Goal: Information Seeking & Learning: Learn about a topic

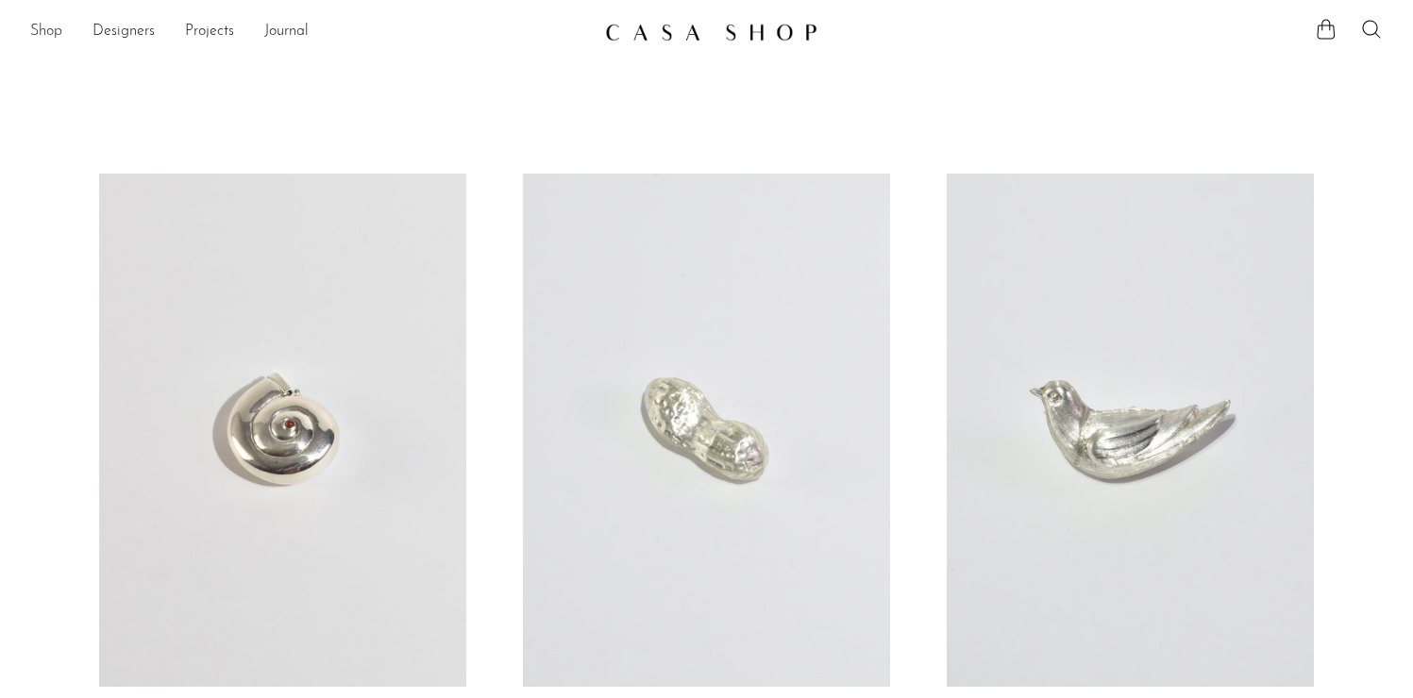
click at [41, 31] on link "Shop" at bounding box center [46, 32] width 32 height 25
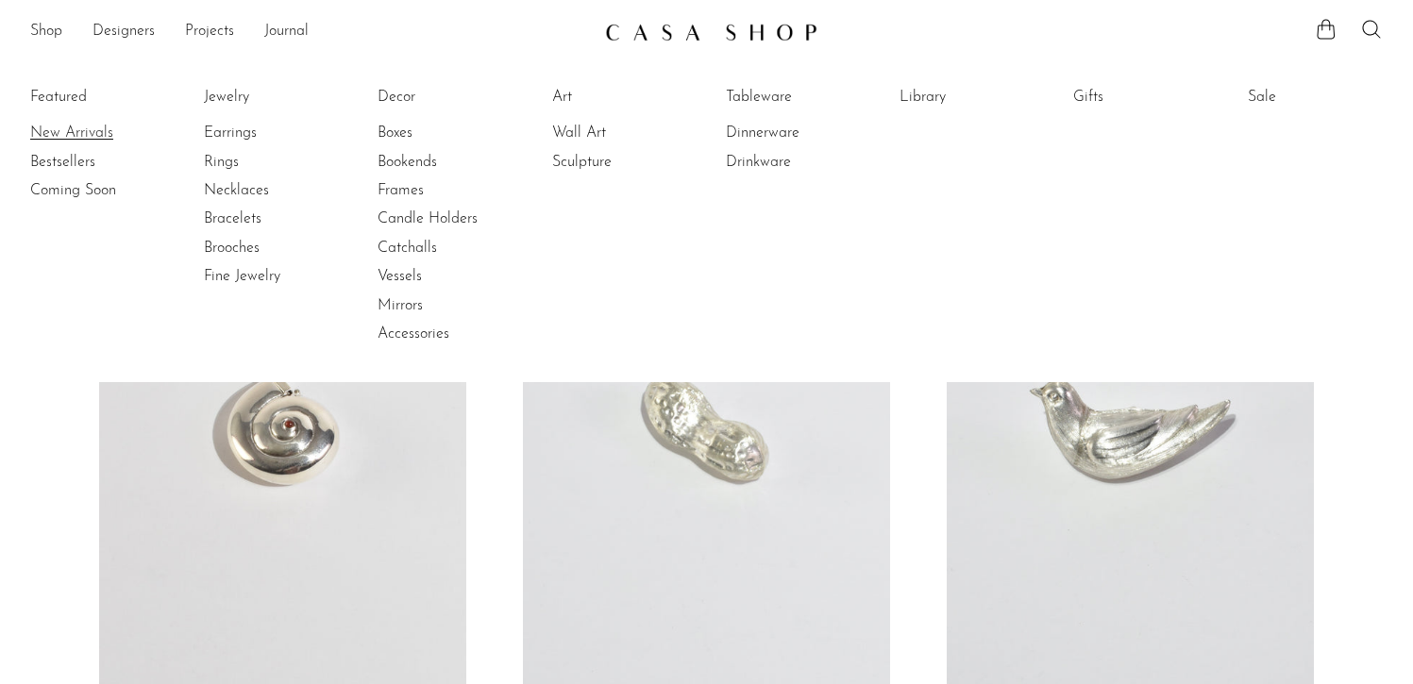
click at [75, 127] on link "New Arrivals" at bounding box center [101, 133] width 142 height 21
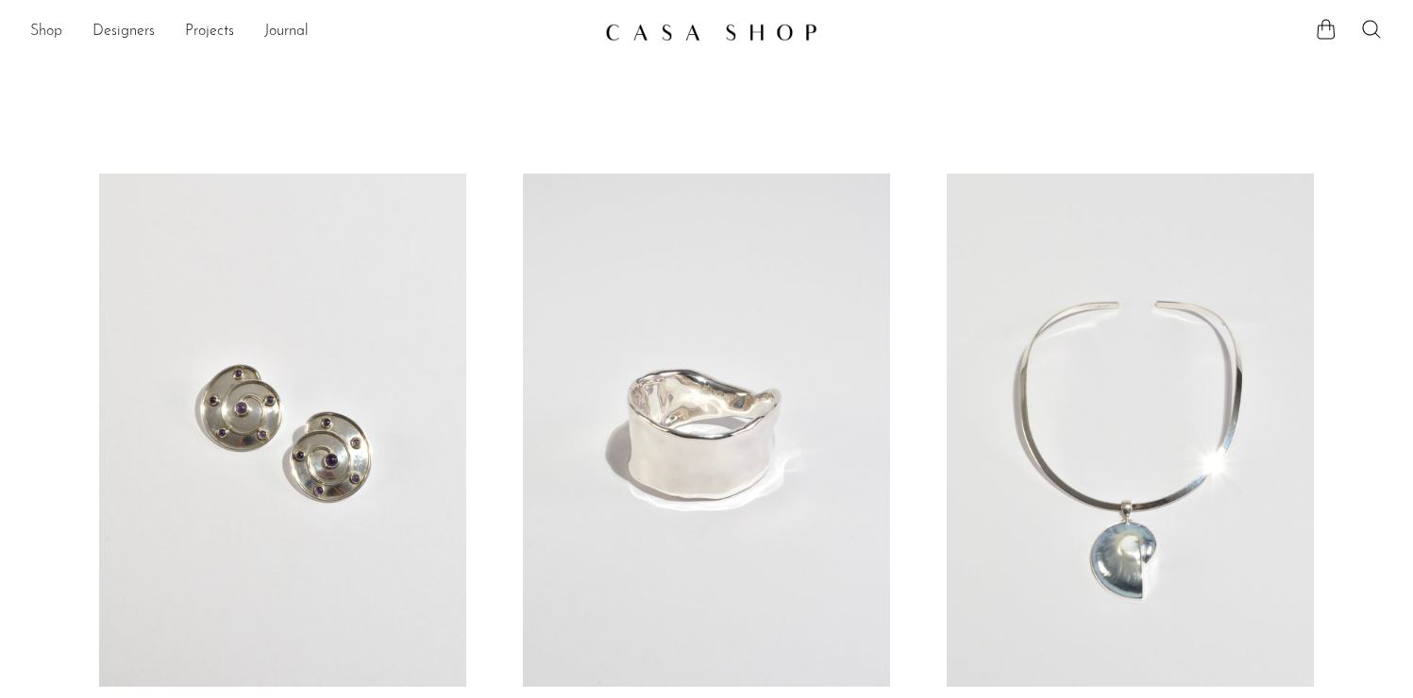
click at [46, 36] on link "Shop" at bounding box center [46, 32] width 32 height 25
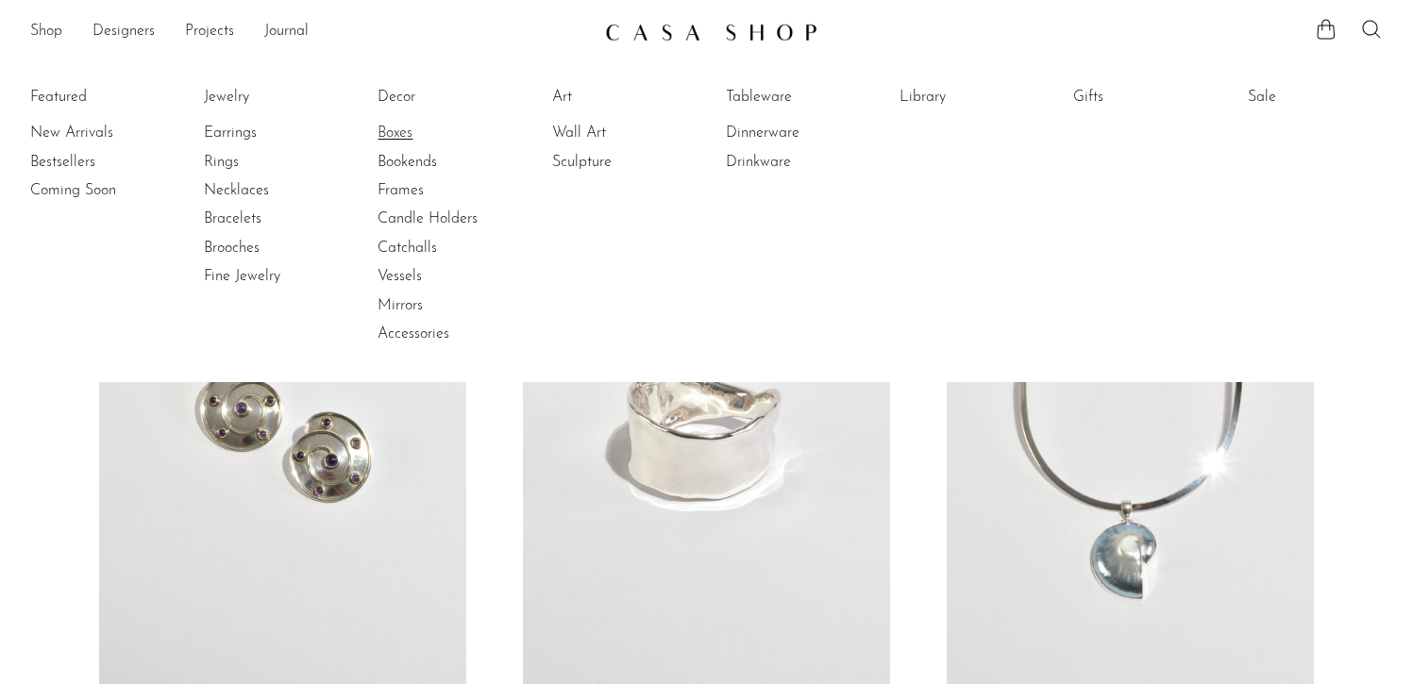
click at [400, 132] on link "Boxes" at bounding box center [448, 133] width 142 height 21
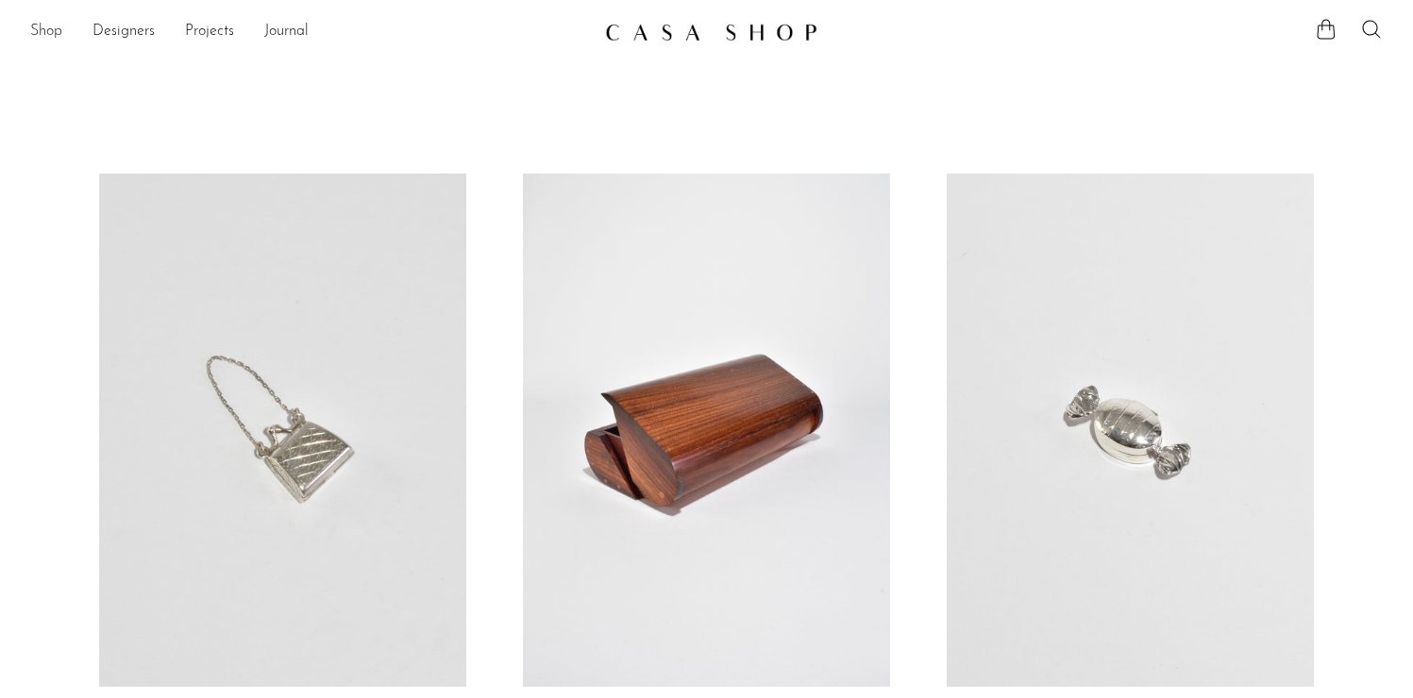
click at [52, 31] on link "Shop" at bounding box center [46, 32] width 32 height 25
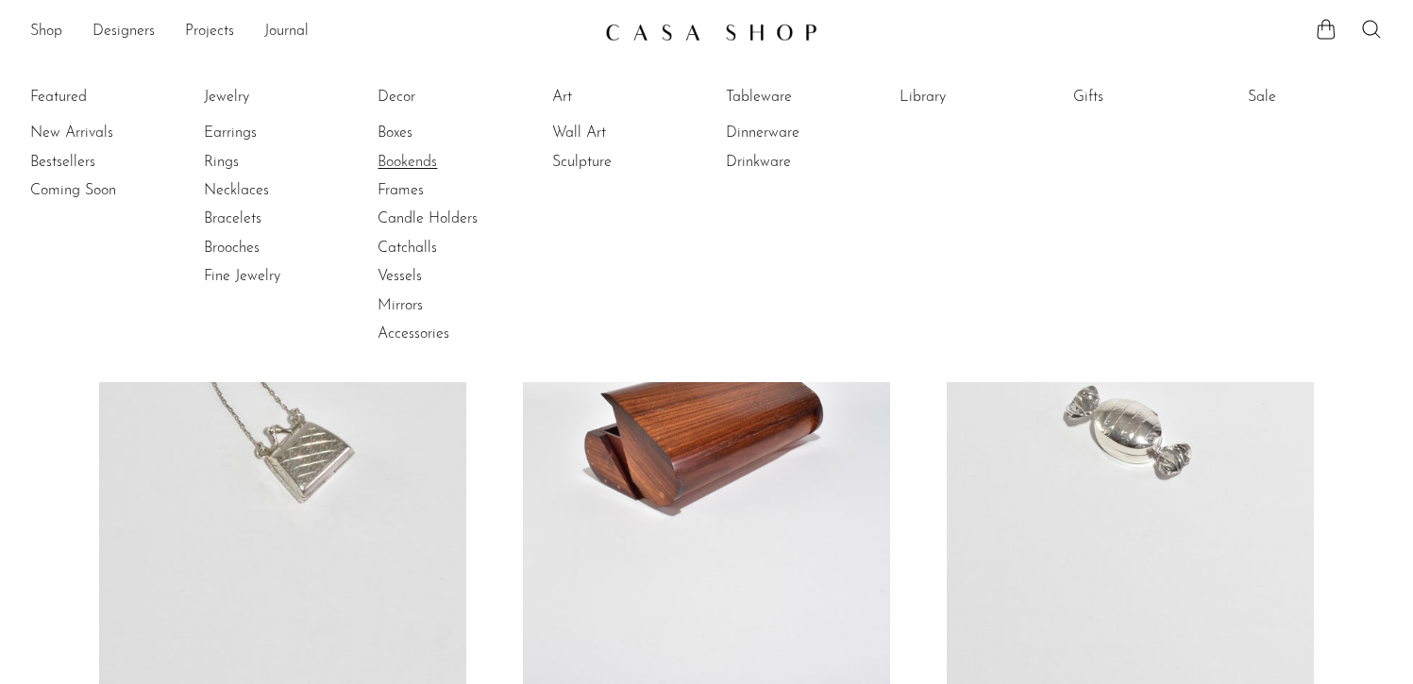
click at [417, 163] on link "Bookends" at bounding box center [448, 162] width 142 height 21
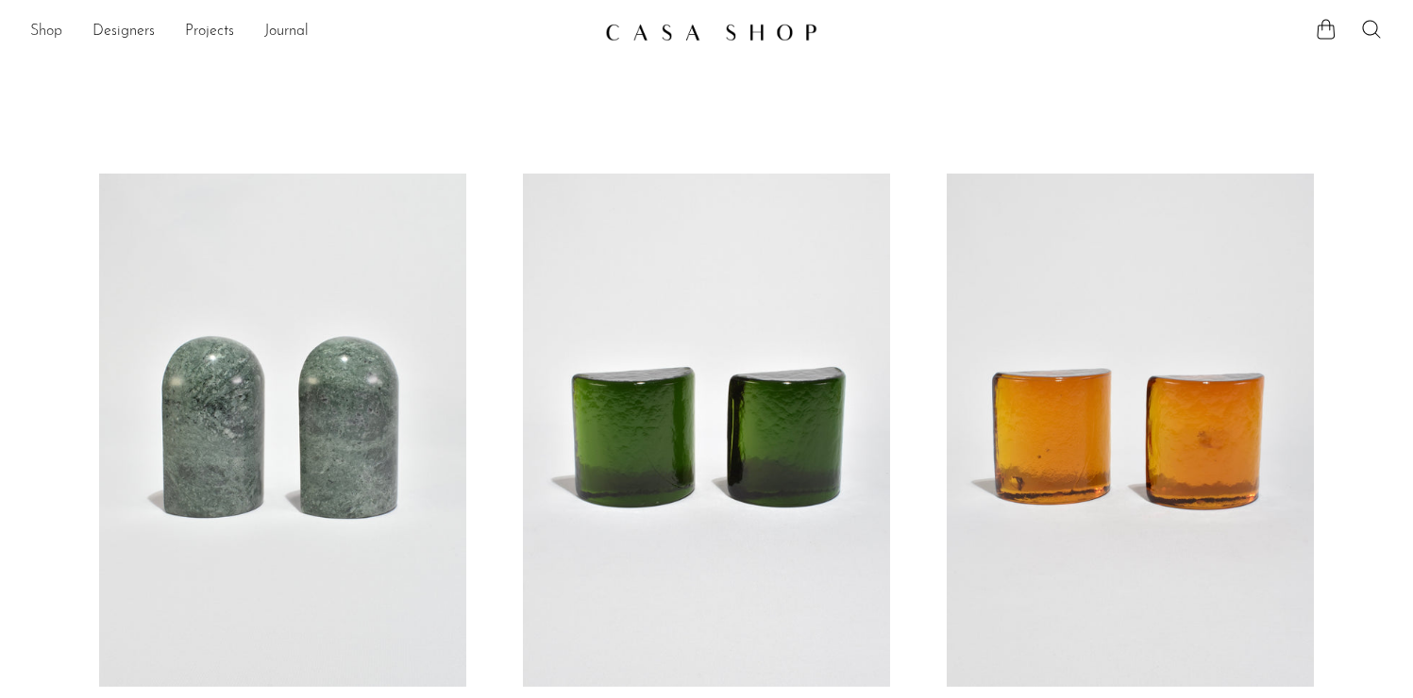
click at [43, 31] on link "Shop" at bounding box center [46, 32] width 32 height 25
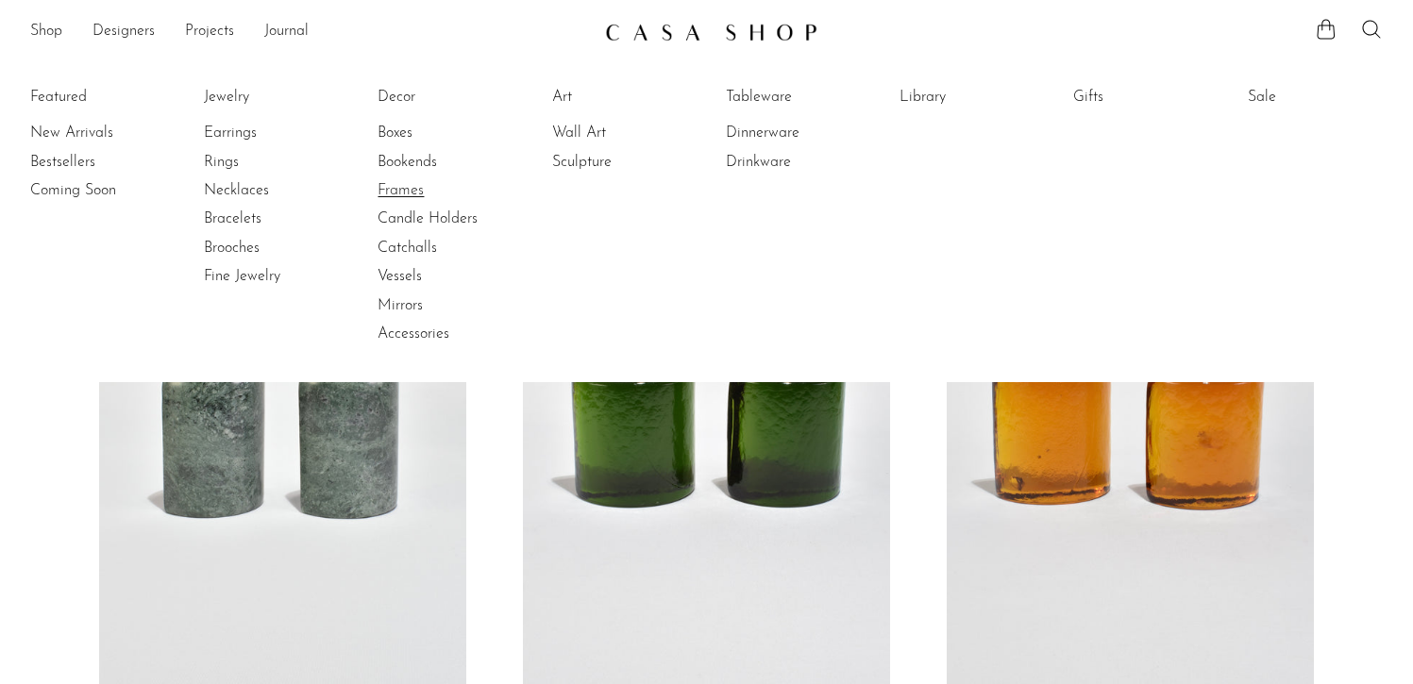
click at [415, 191] on link "Frames" at bounding box center [448, 190] width 142 height 21
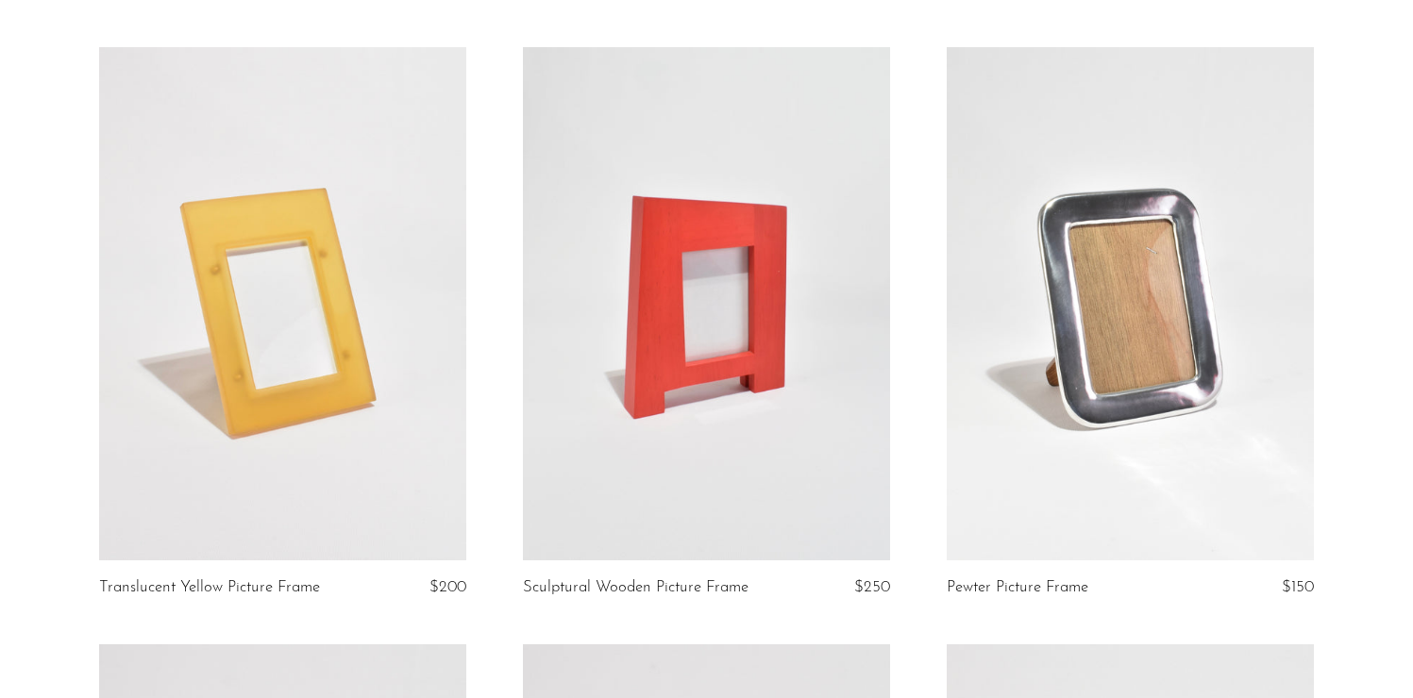
scroll to position [128, 0]
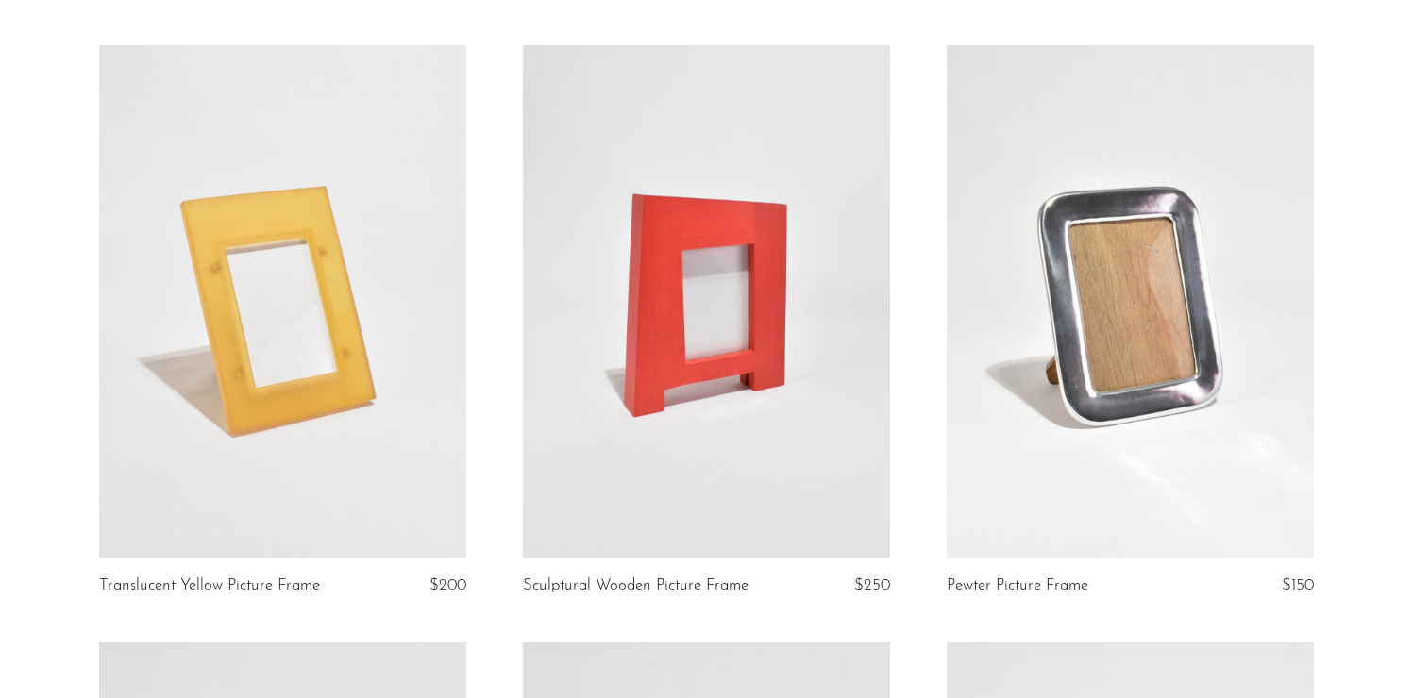
click at [1126, 369] on link at bounding box center [1129, 302] width 367 height 514
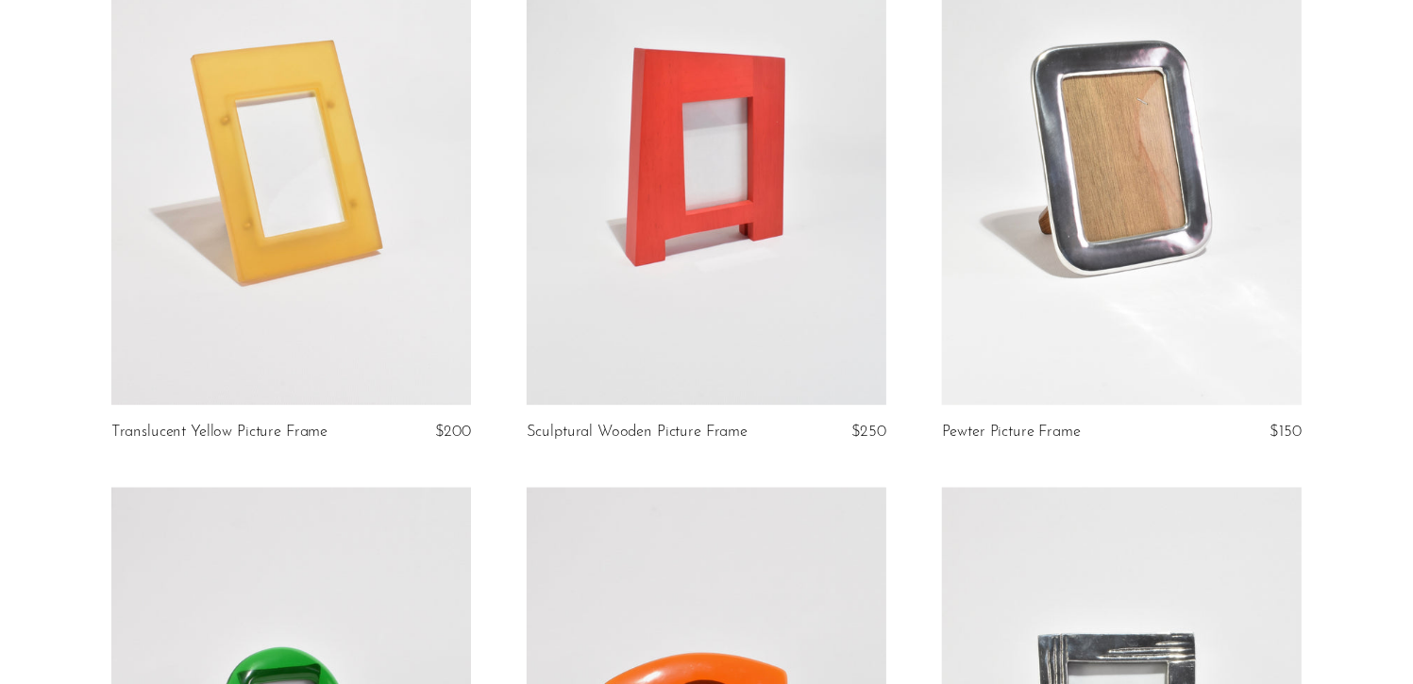
scroll to position [0, 0]
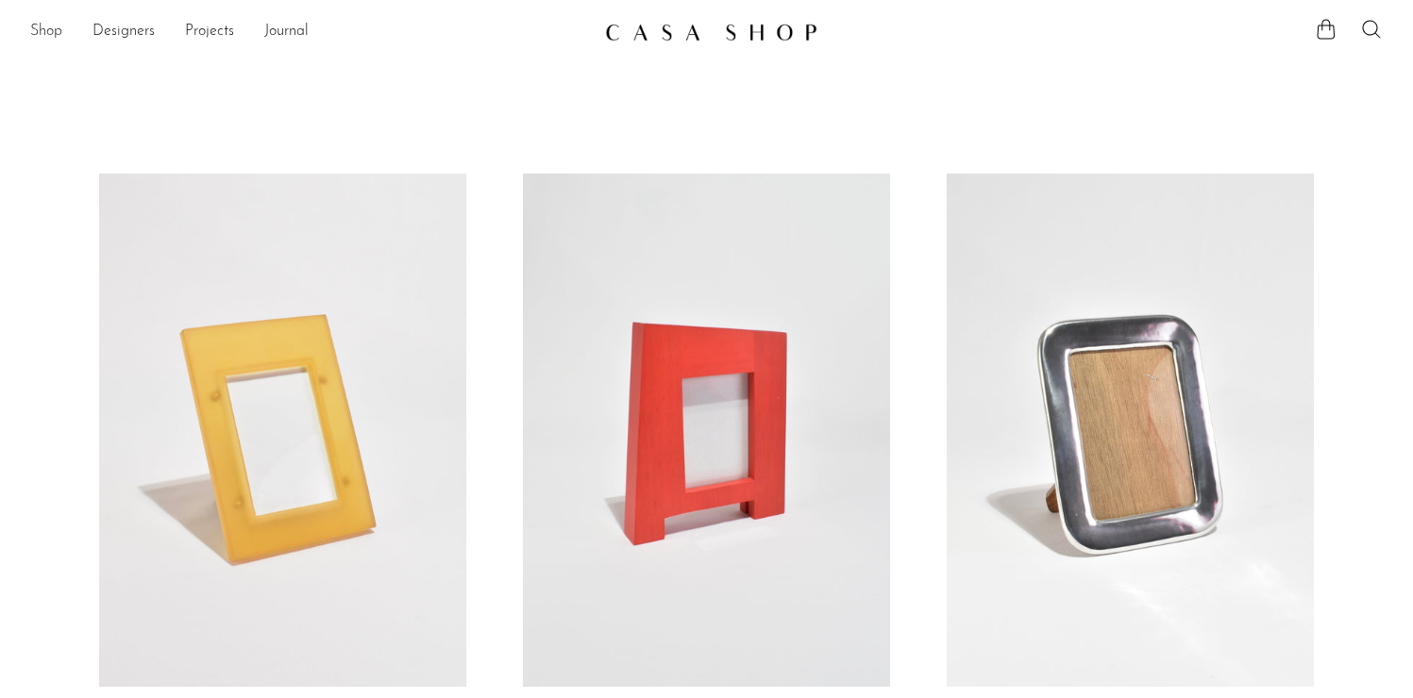
click at [44, 33] on link "Shop" at bounding box center [46, 32] width 32 height 25
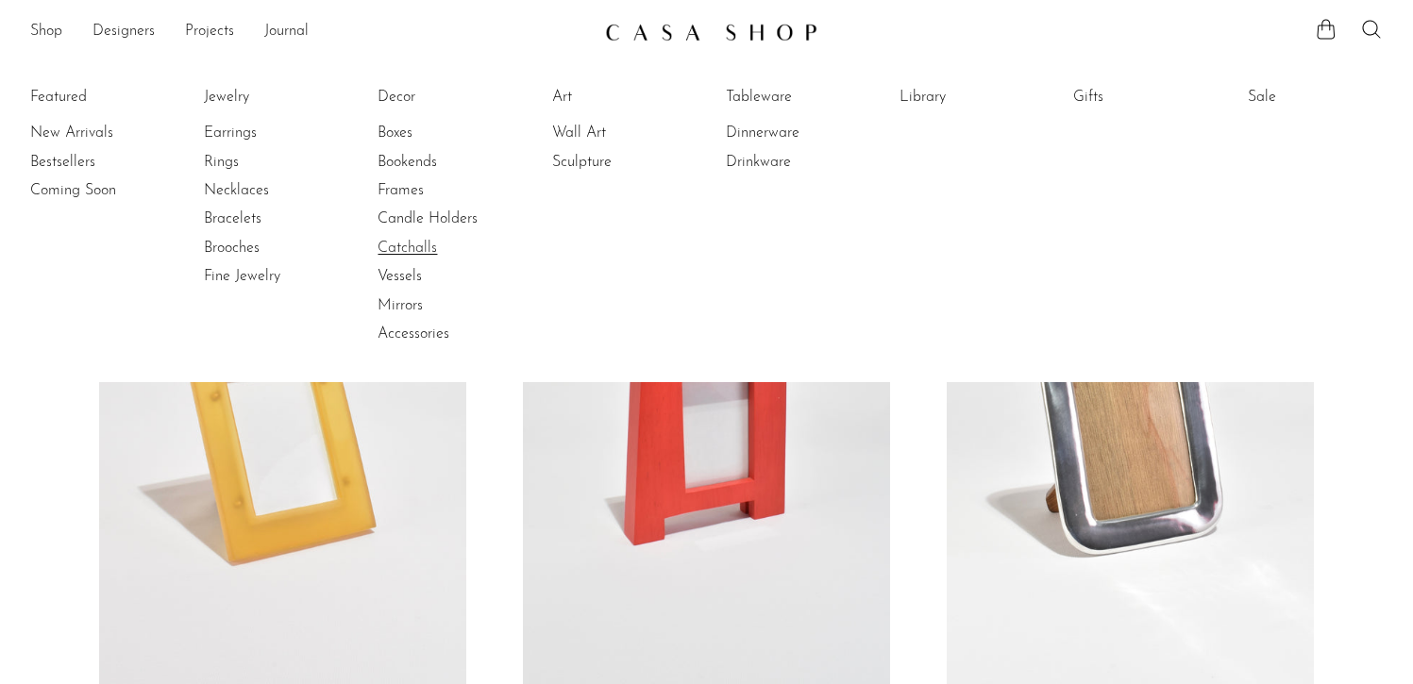
click at [415, 250] on link "Catchalls" at bounding box center [448, 248] width 142 height 21
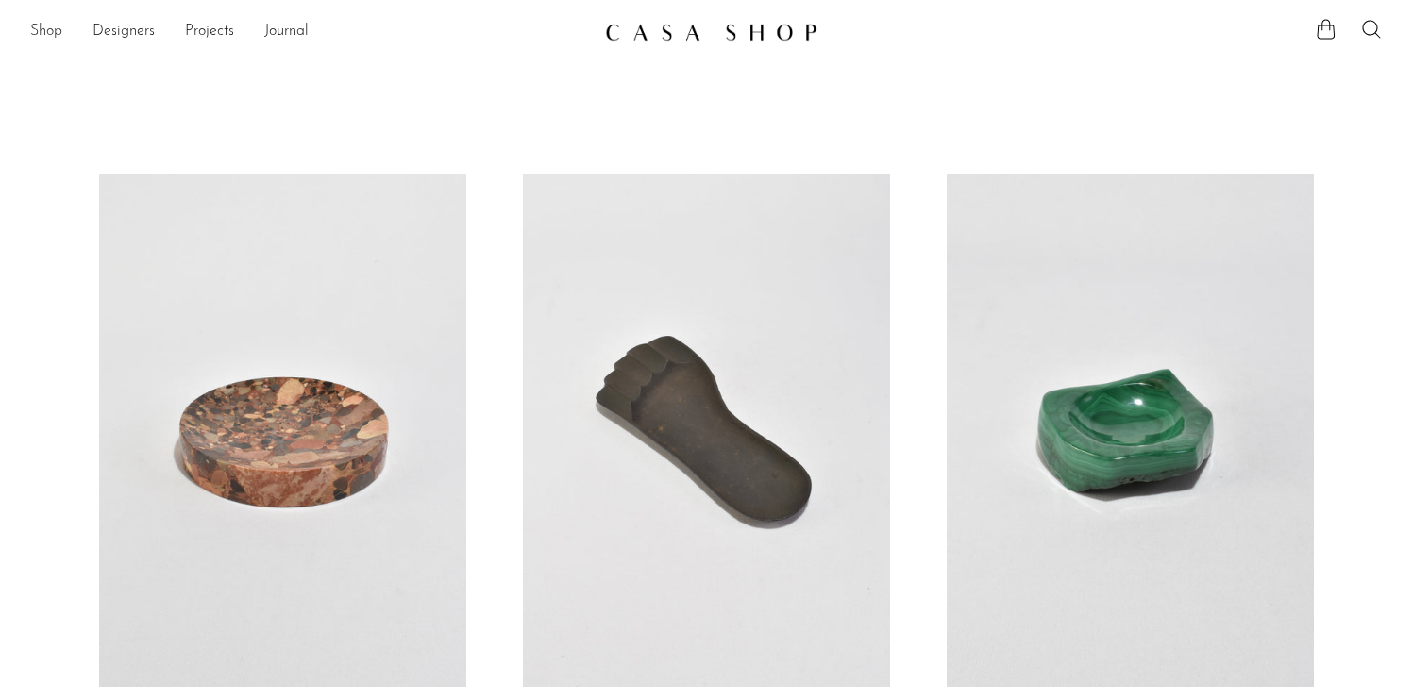
click at [58, 34] on link "Shop" at bounding box center [46, 32] width 32 height 25
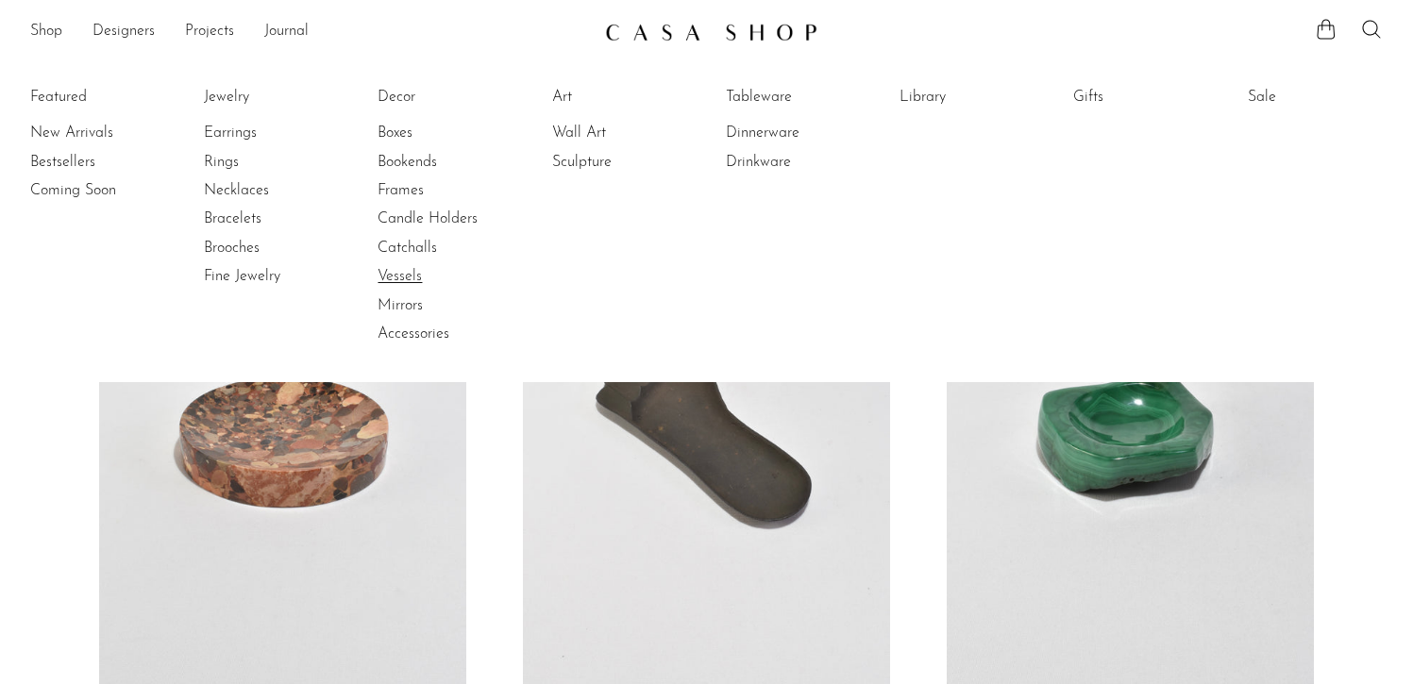
click at [414, 276] on link "Vessels" at bounding box center [448, 276] width 142 height 21
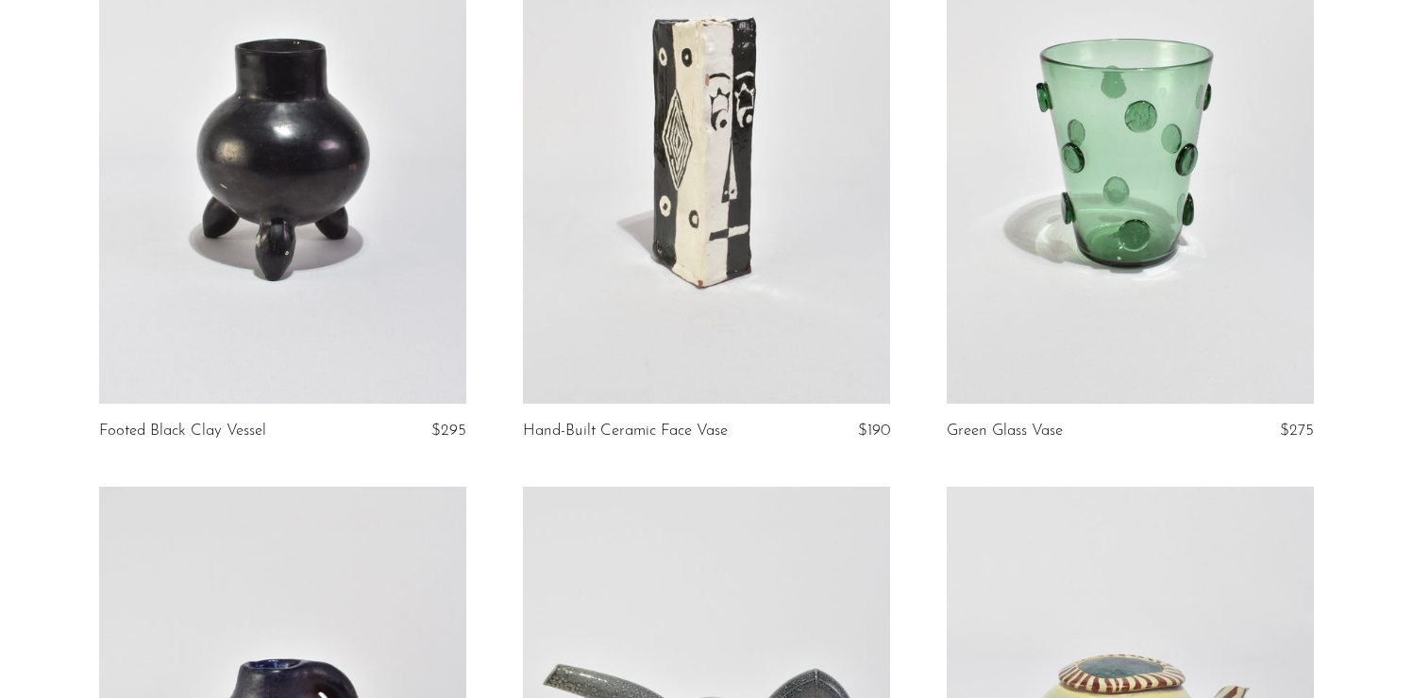
scroll to position [1470, 0]
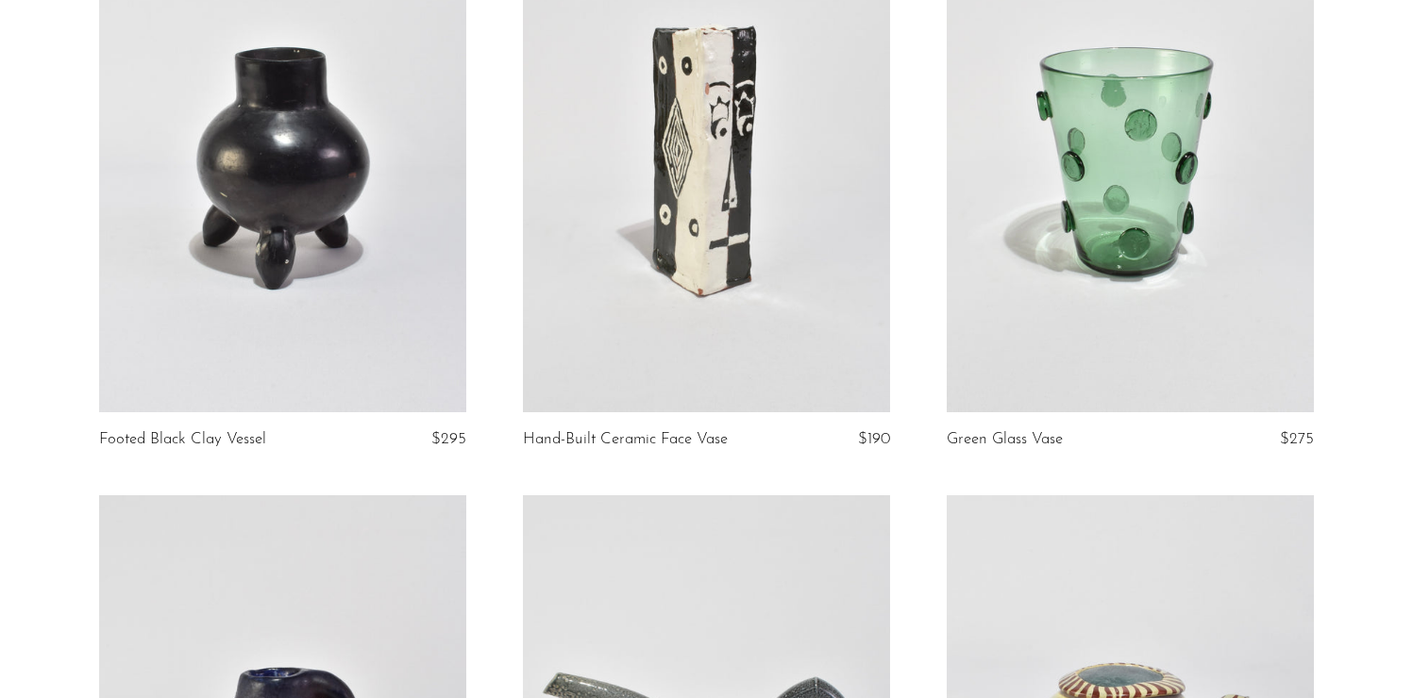
click at [347, 213] on link at bounding box center [282, 155] width 367 height 514
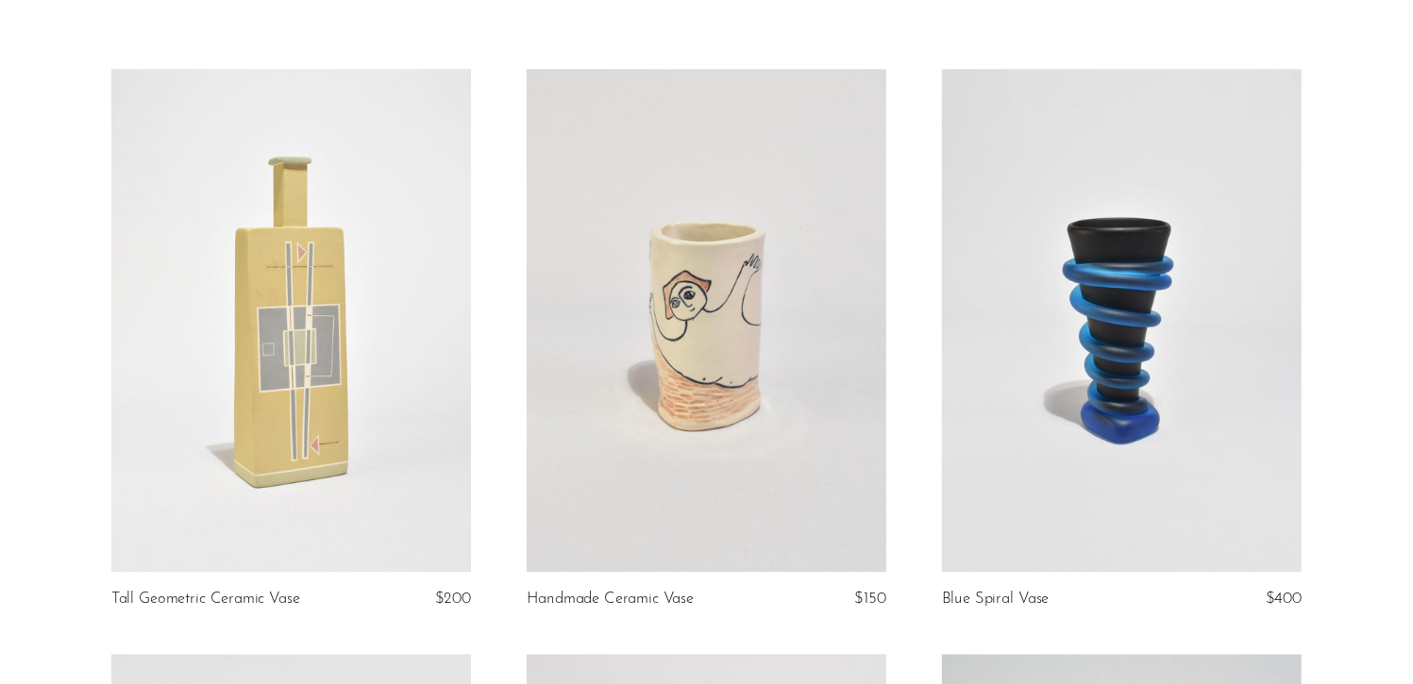
scroll to position [0, 0]
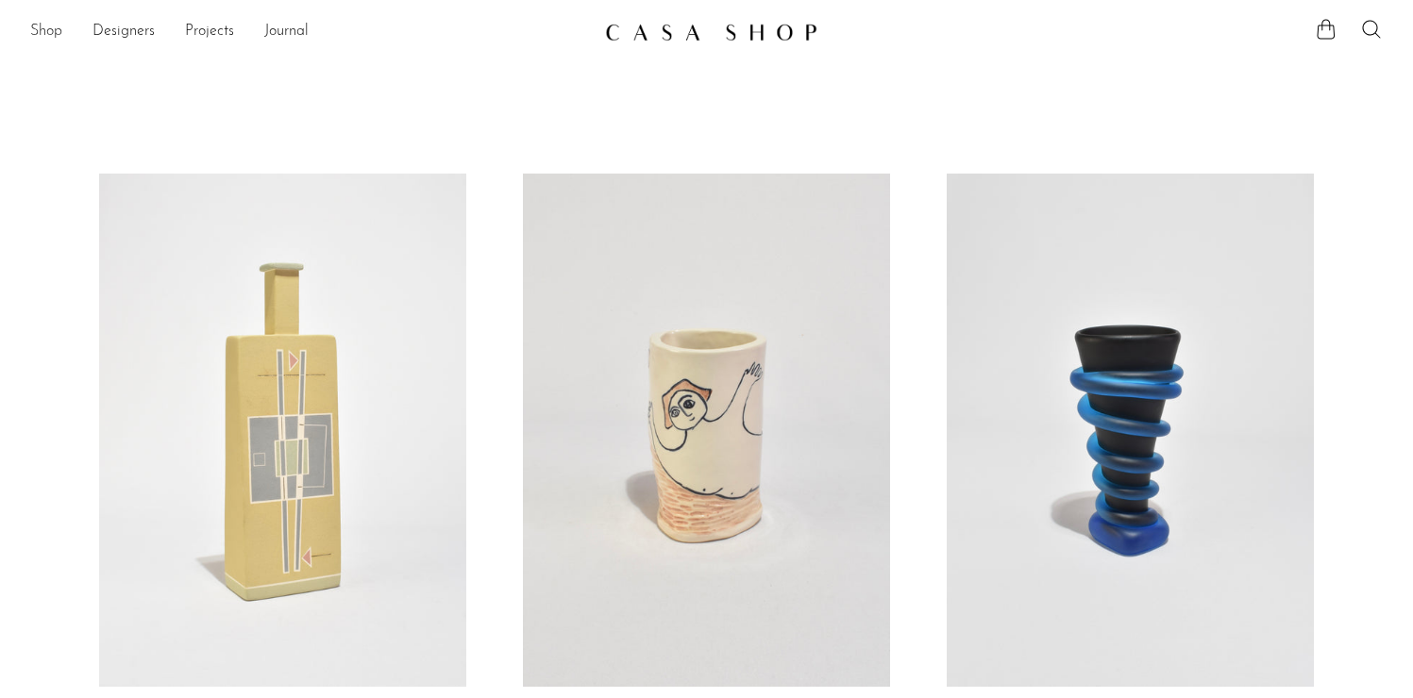
click at [53, 31] on link "Shop" at bounding box center [46, 32] width 32 height 25
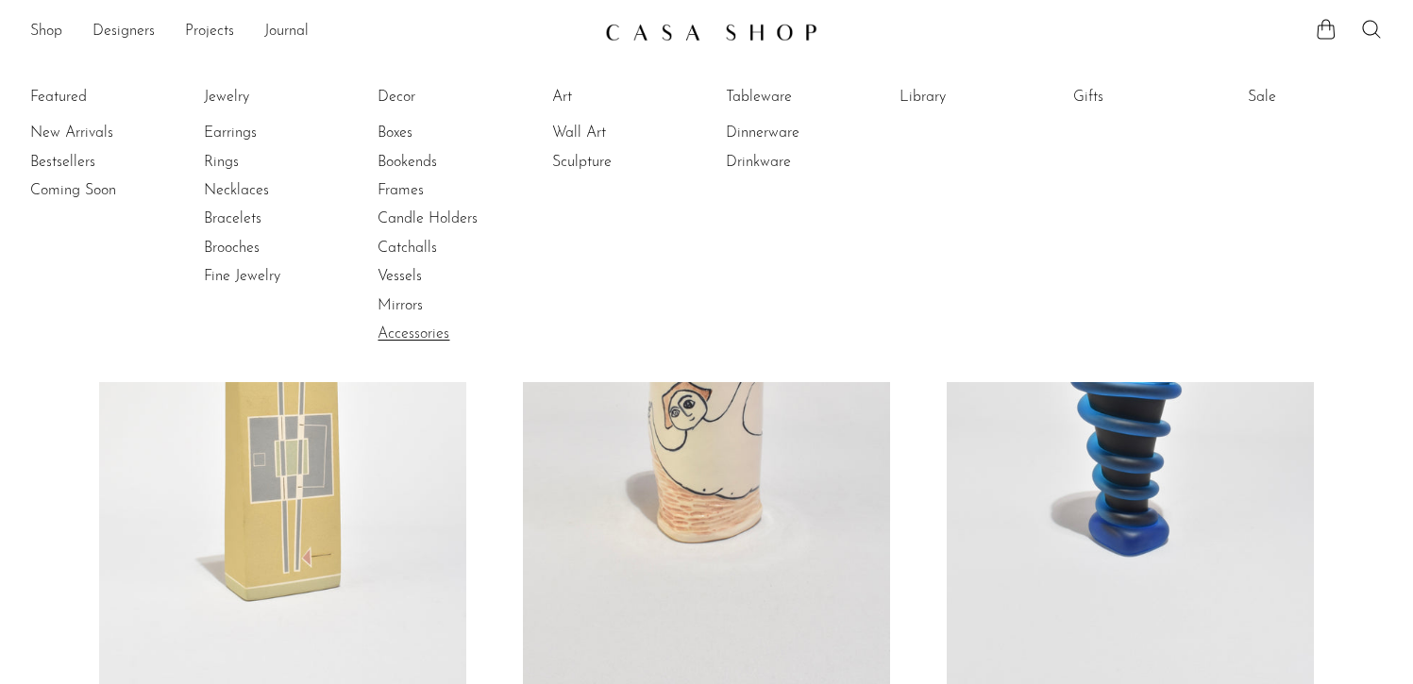
click at [414, 334] on link "Accessories" at bounding box center [448, 334] width 142 height 21
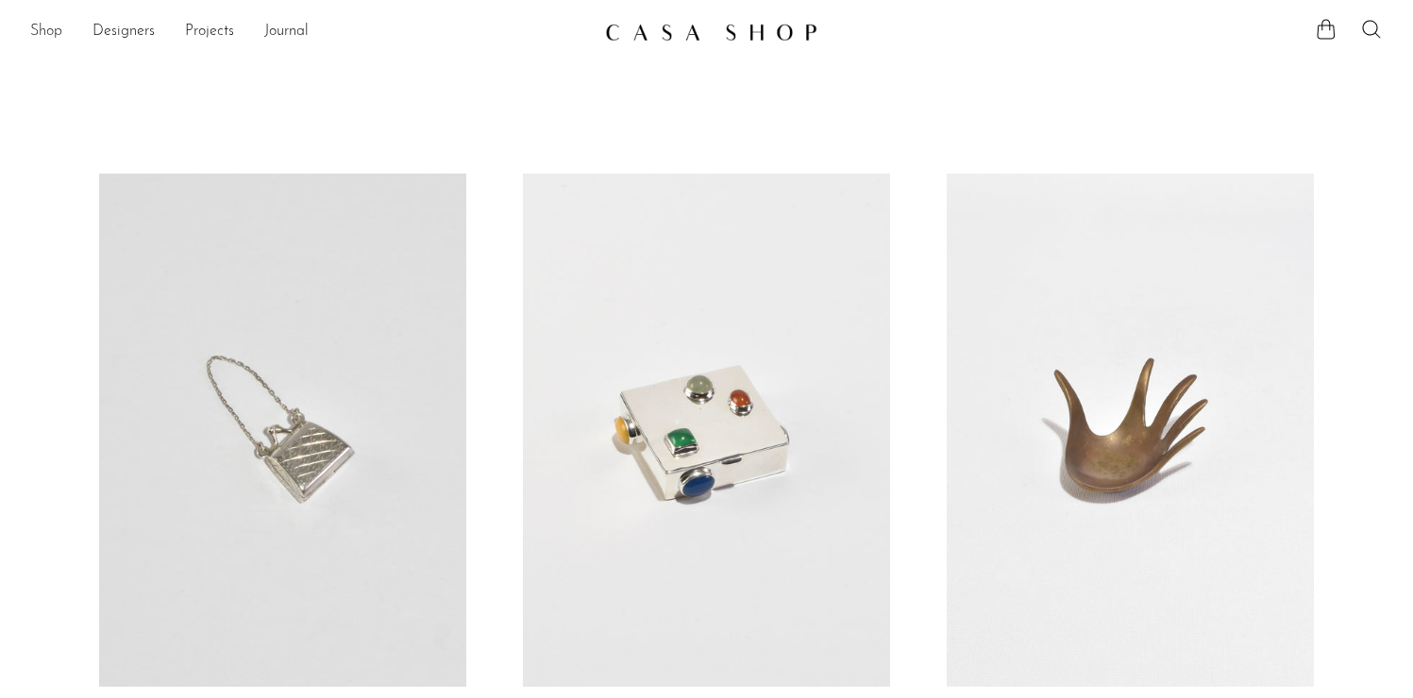
click at [54, 27] on link "Shop" at bounding box center [46, 32] width 32 height 25
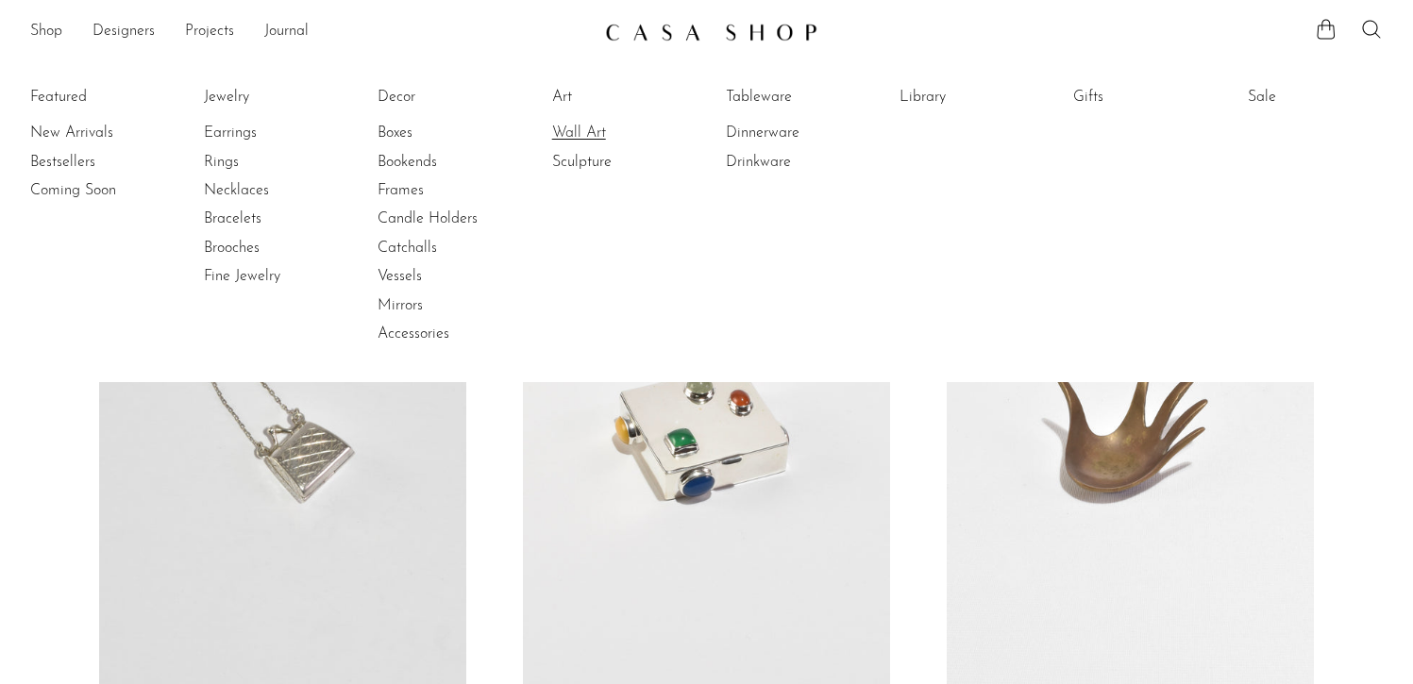
click at [582, 127] on link "Wall Art" at bounding box center [623, 133] width 142 height 21
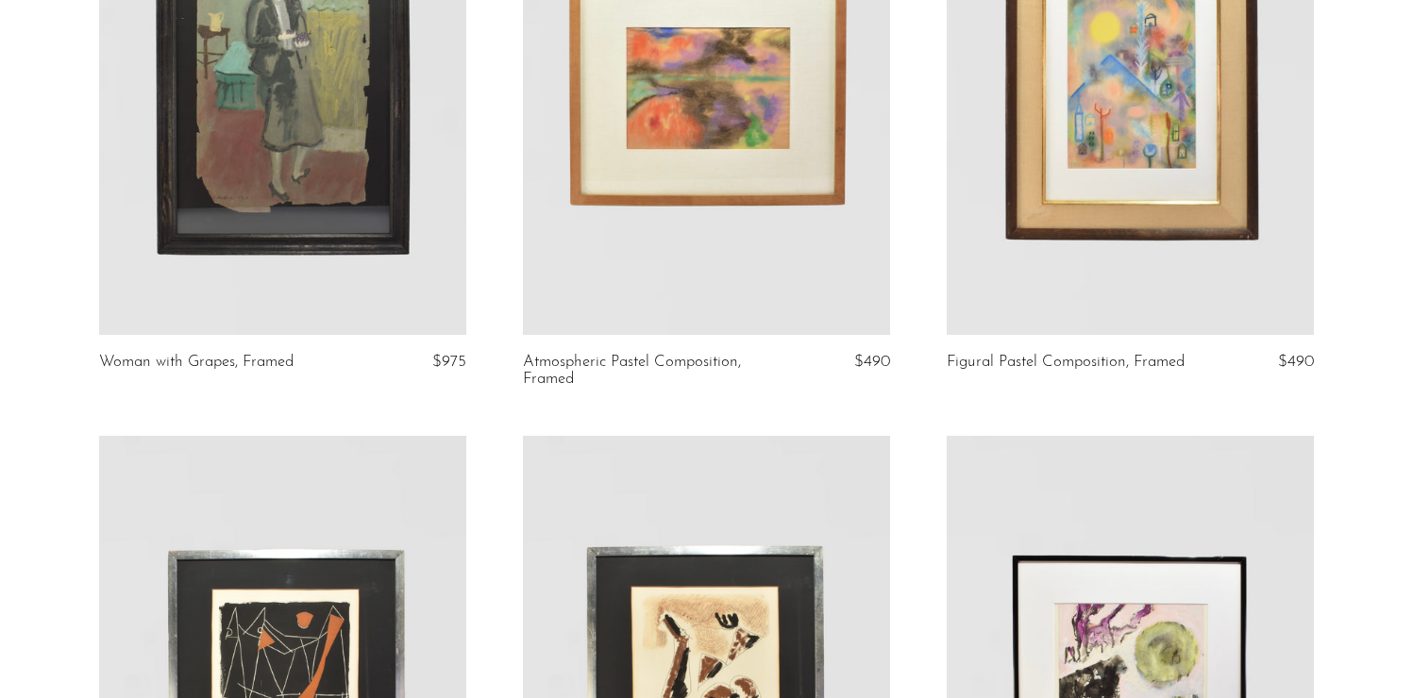
scroll to position [838, 0]
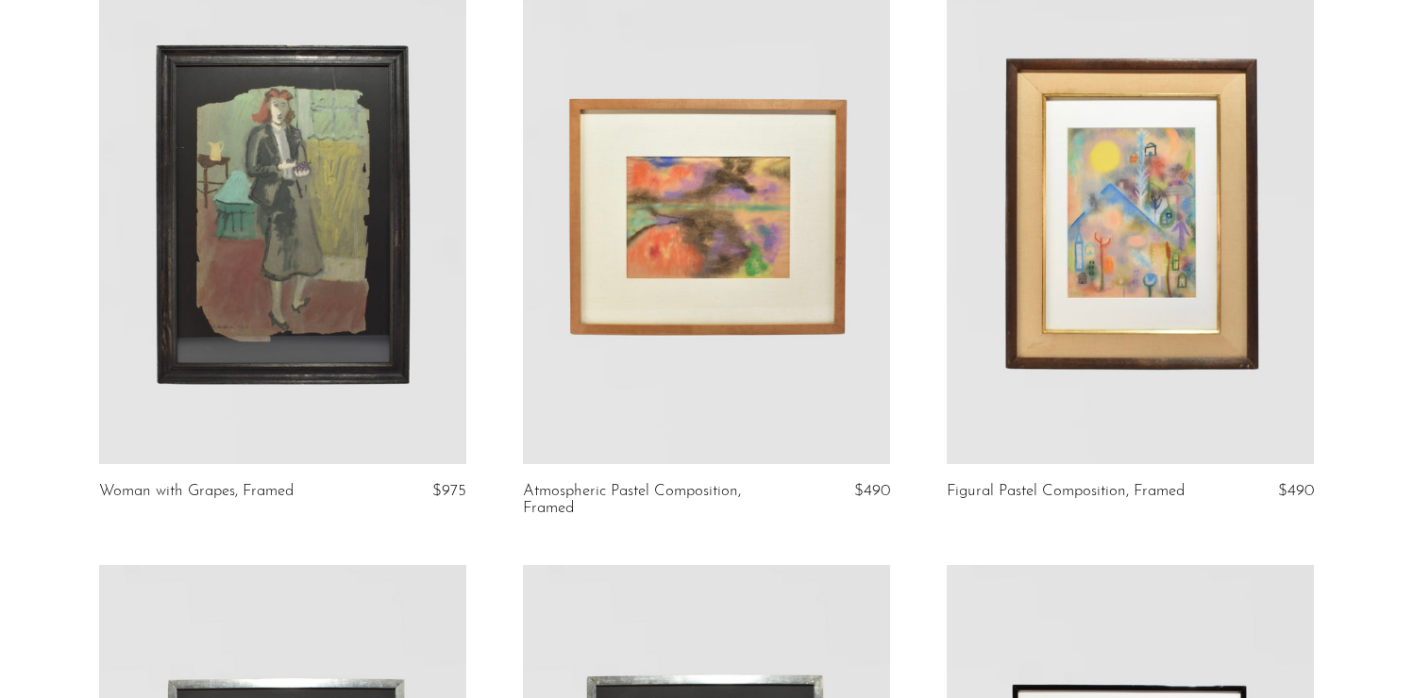
click at [668, 280] on link at bounding box center [706, 207] width 367 height 514
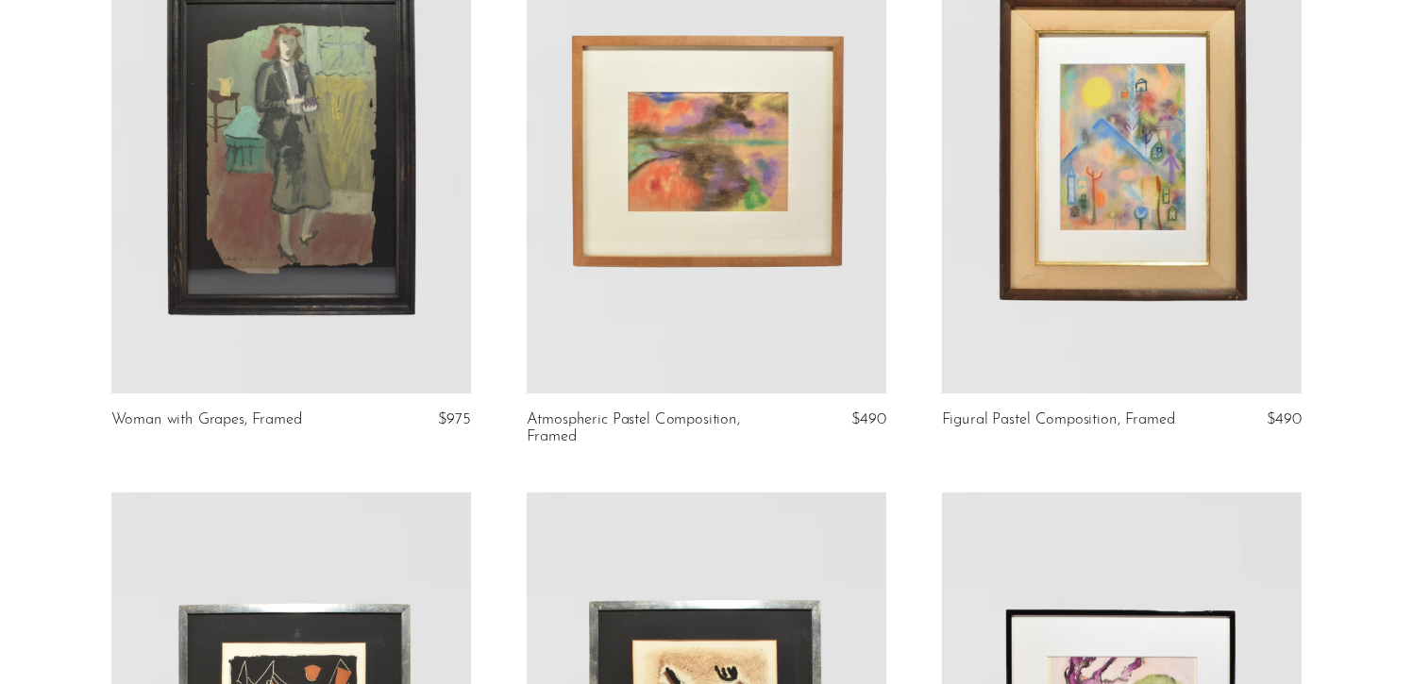
scroll to position [0, 0]
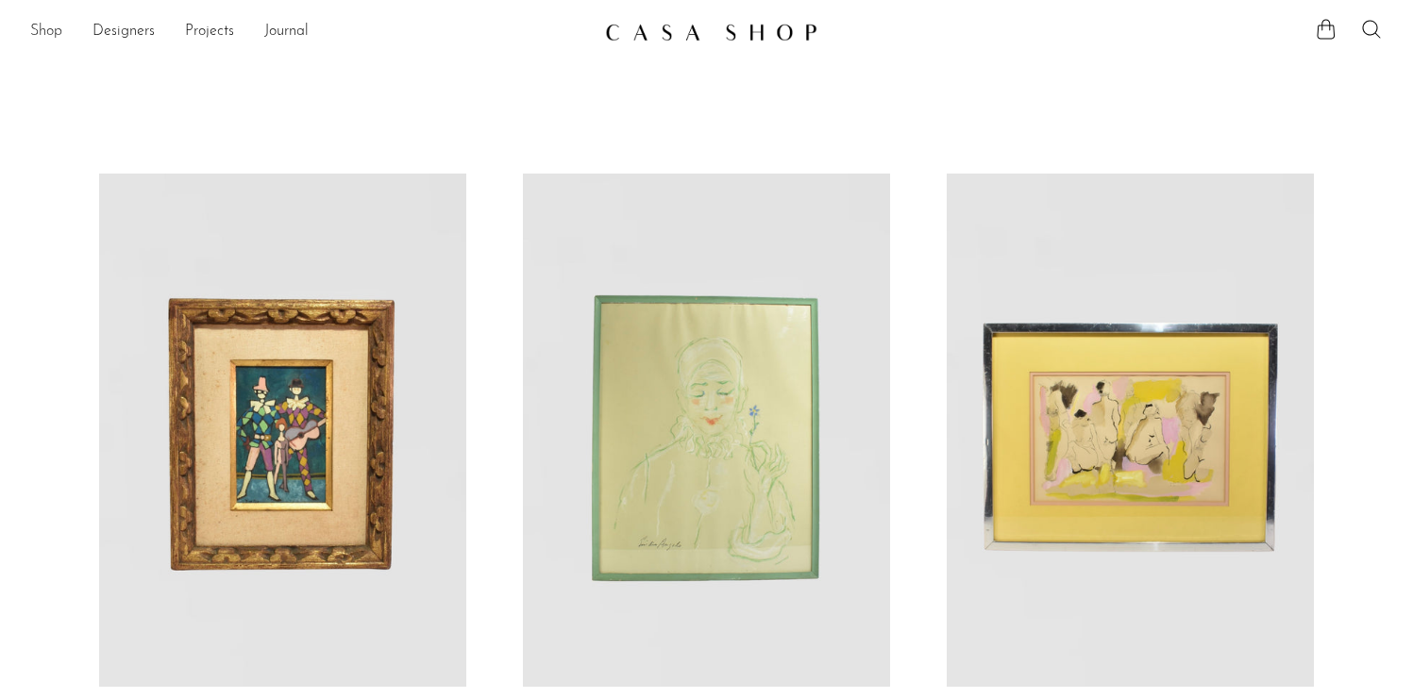
click at [43, 30] on link "Shop" at bounding box center [46, 32] width 32 height 25
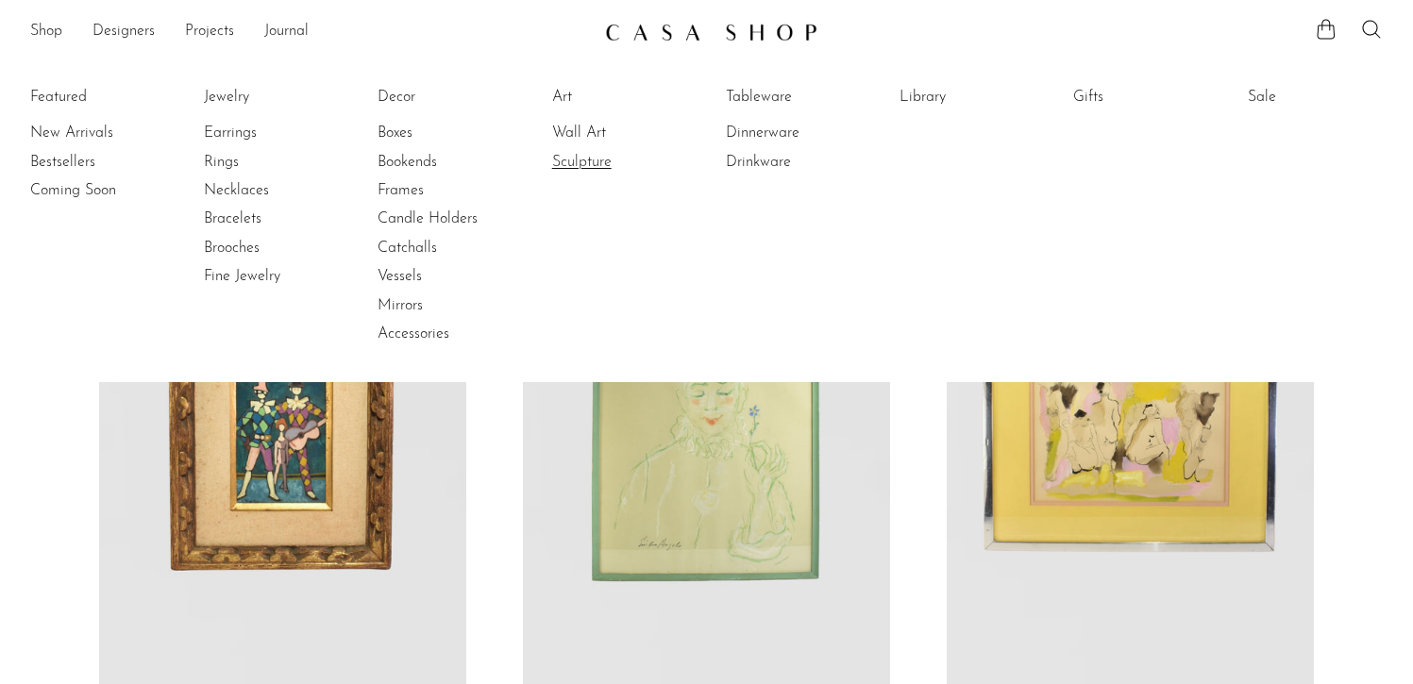
click at [588, 169] on link "Sculpture" at bounding box center [623, 162] width 142 height 21
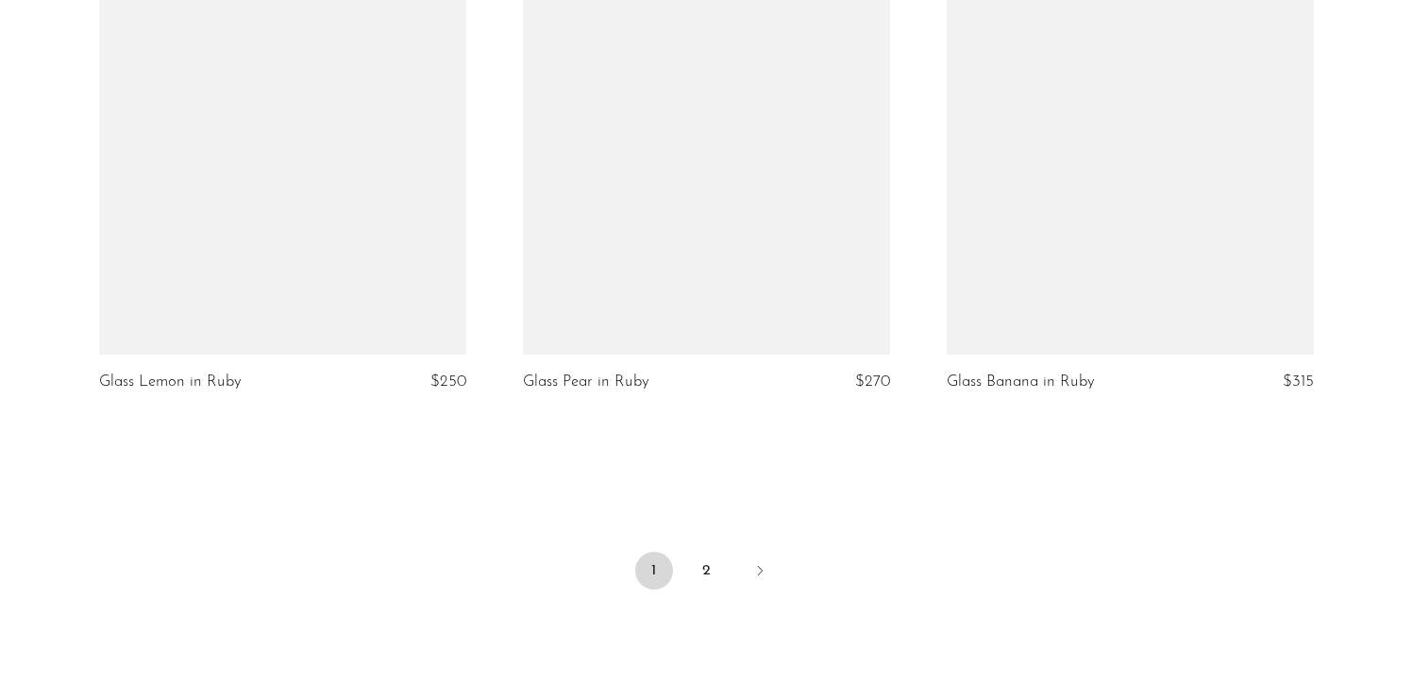
scroll to position [6976, 0]
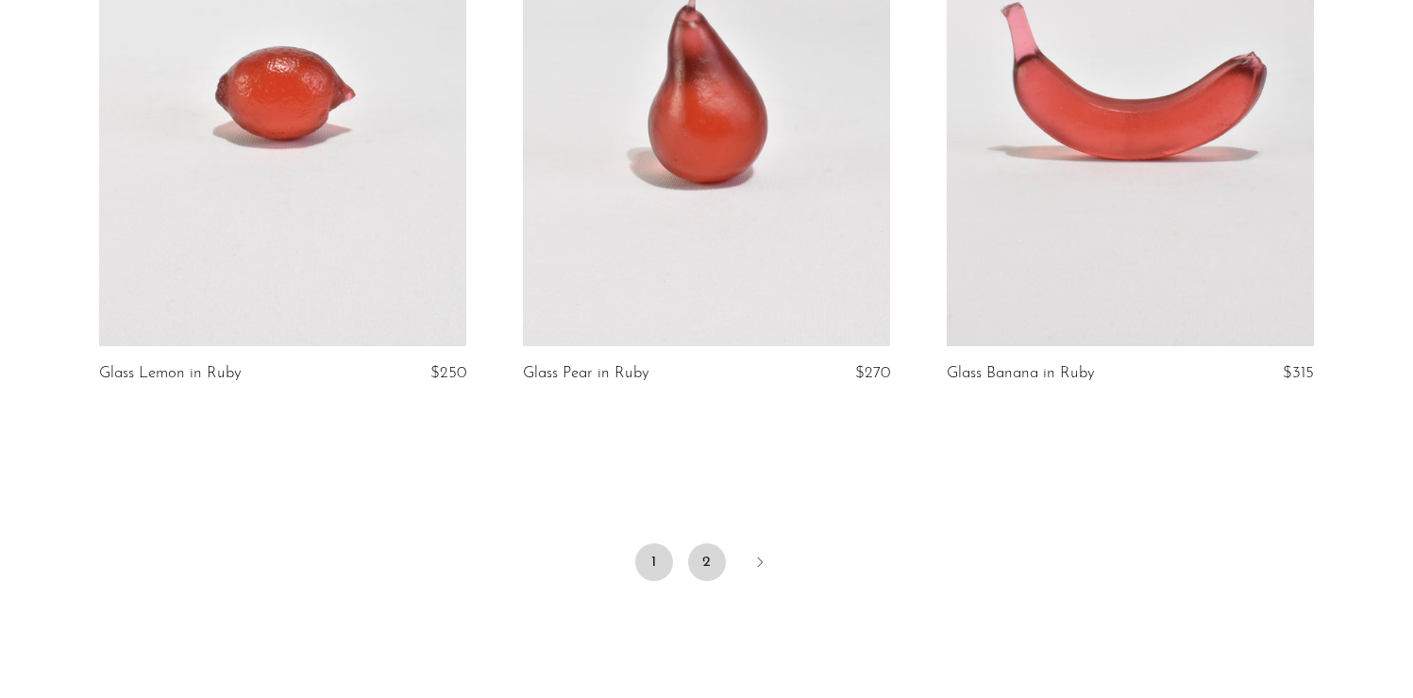
click at [703, 563] on link "2" at bounding box center [707, 563] width 38 height 38
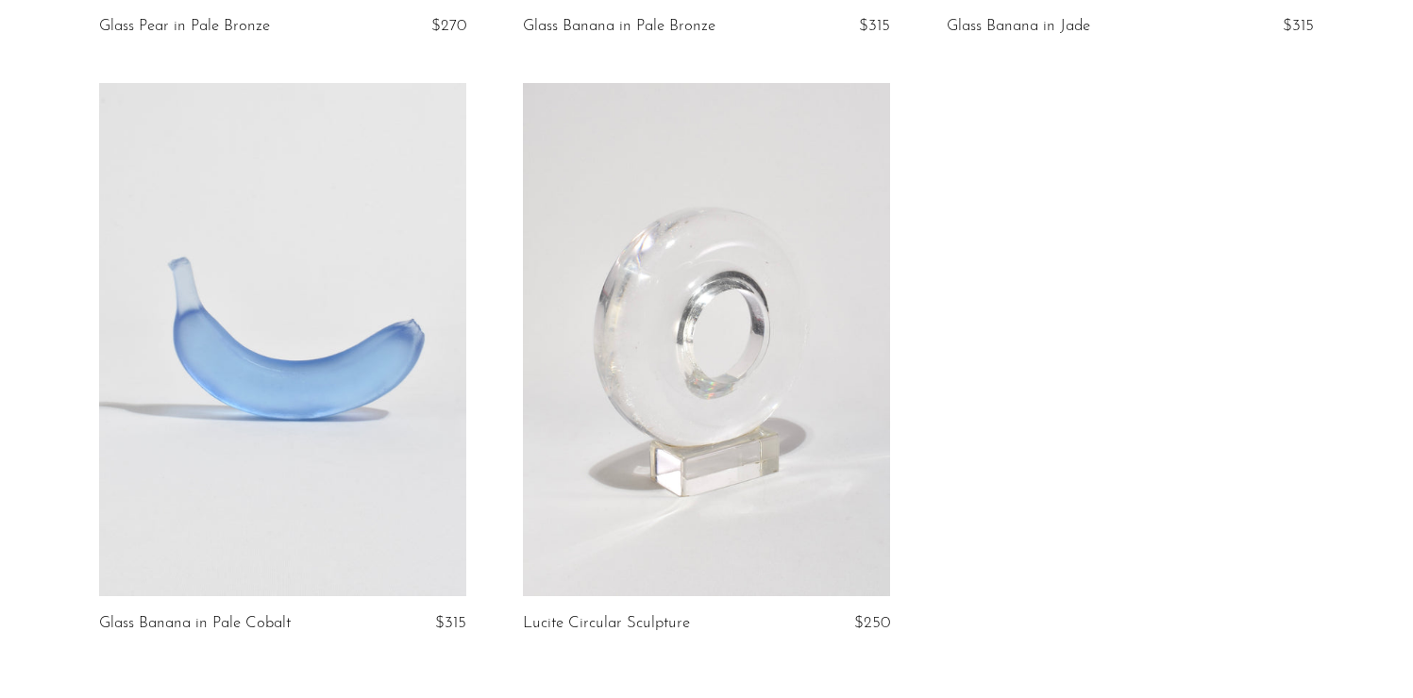
scroll to position [1918, 0]
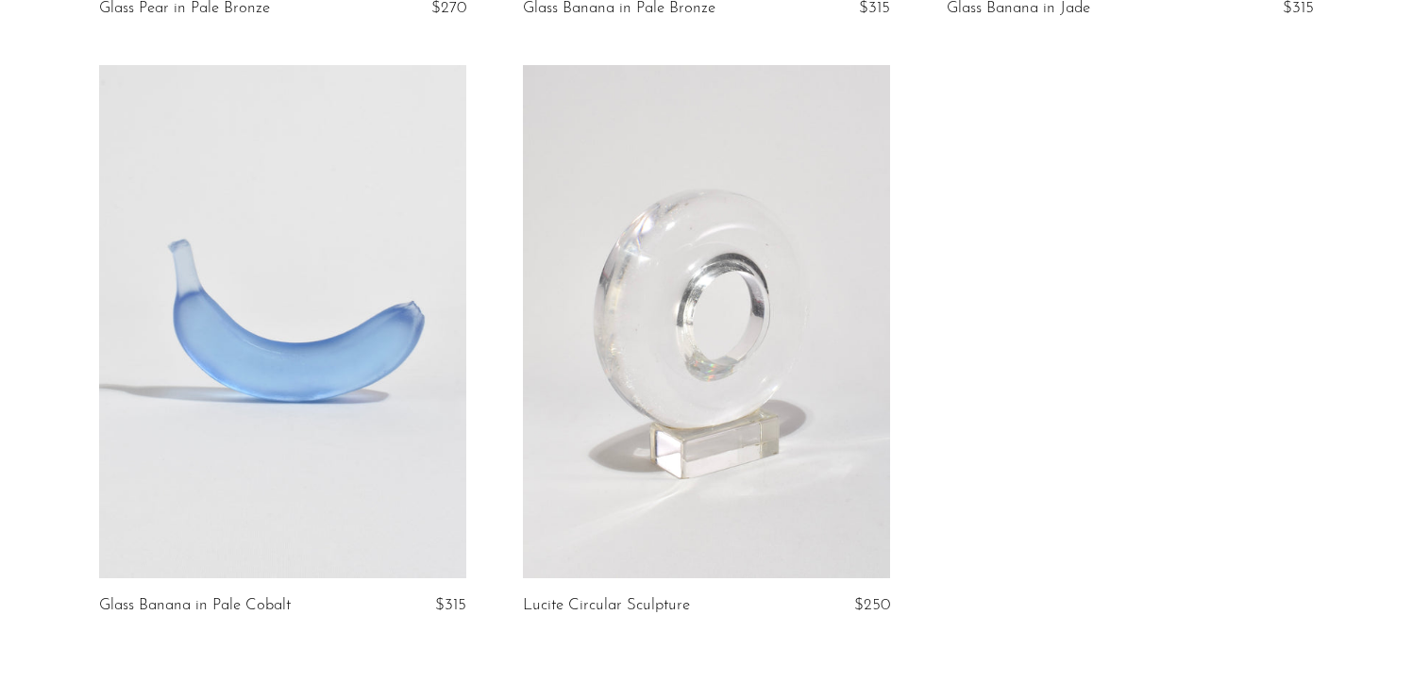
click at [730, 410] on link at bounding box center [706, 322] width 367 height 514
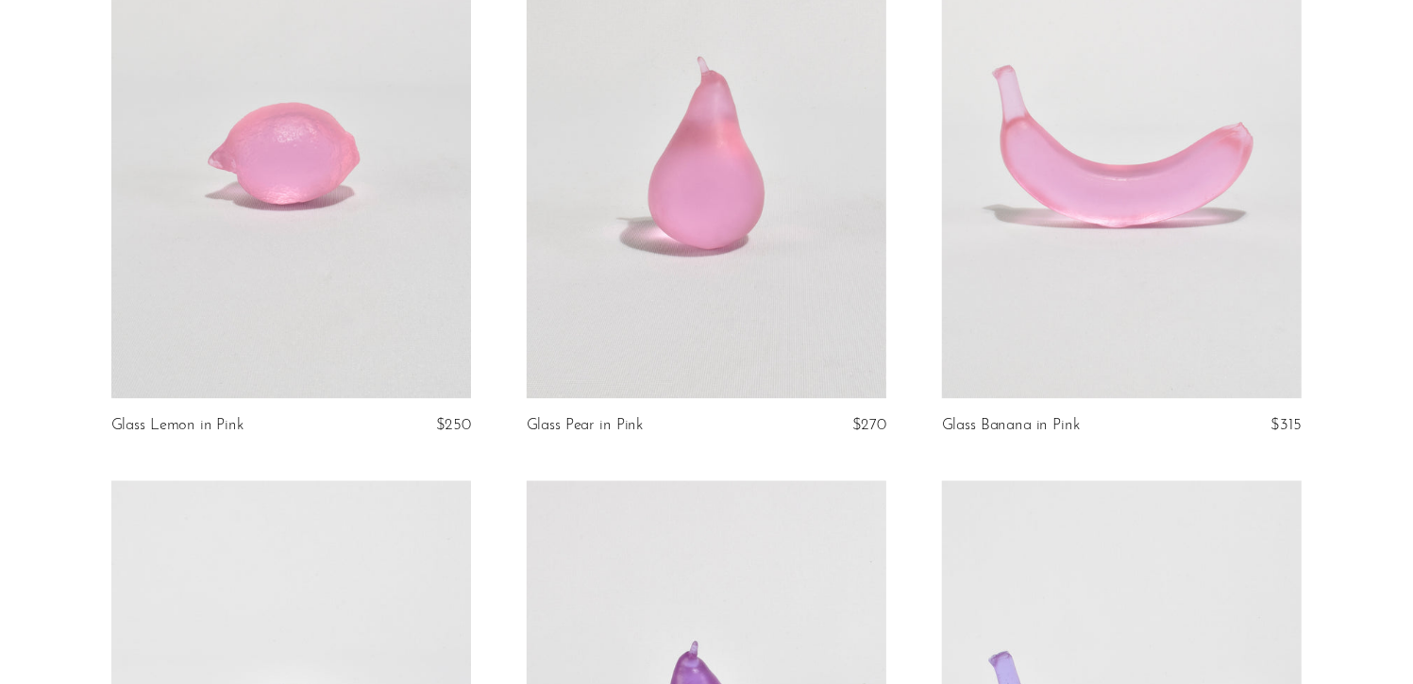
scroll to position [0, 0]
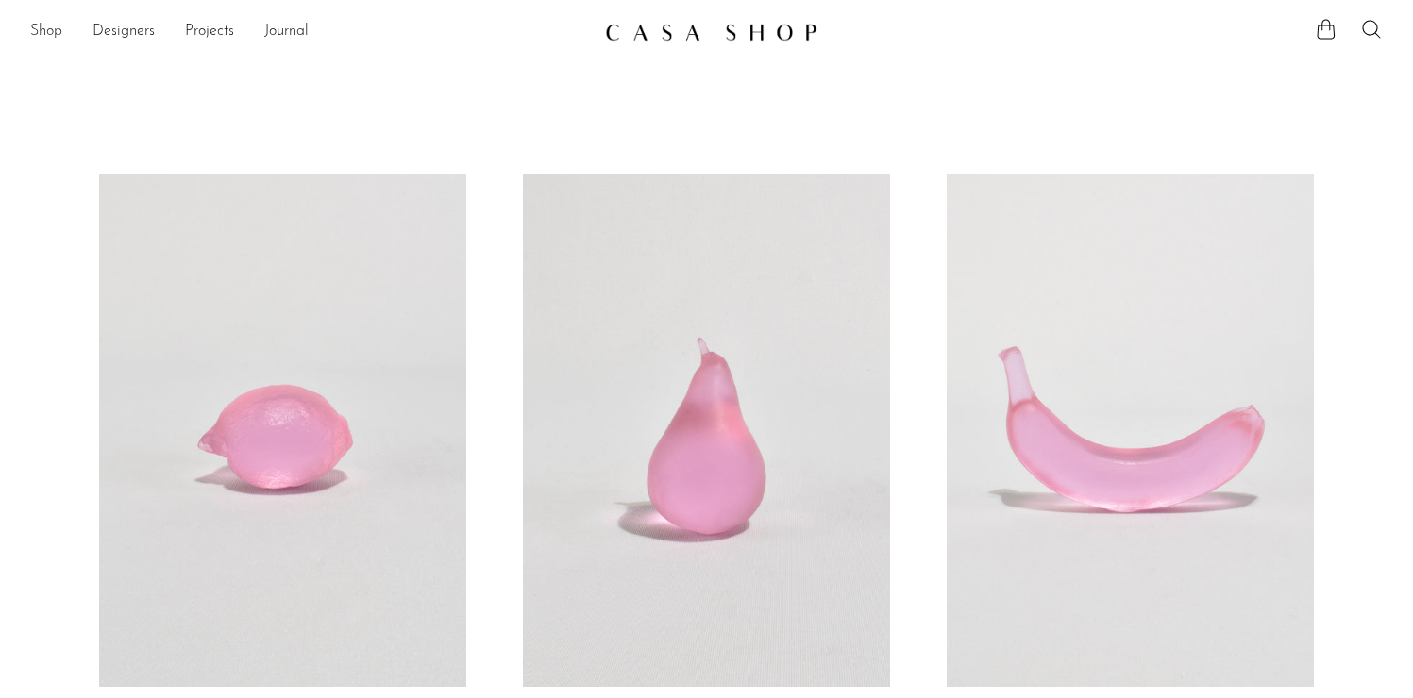
click at [49, 30] on link "Shop" at bounding box center [46, 32] width 32 height 25
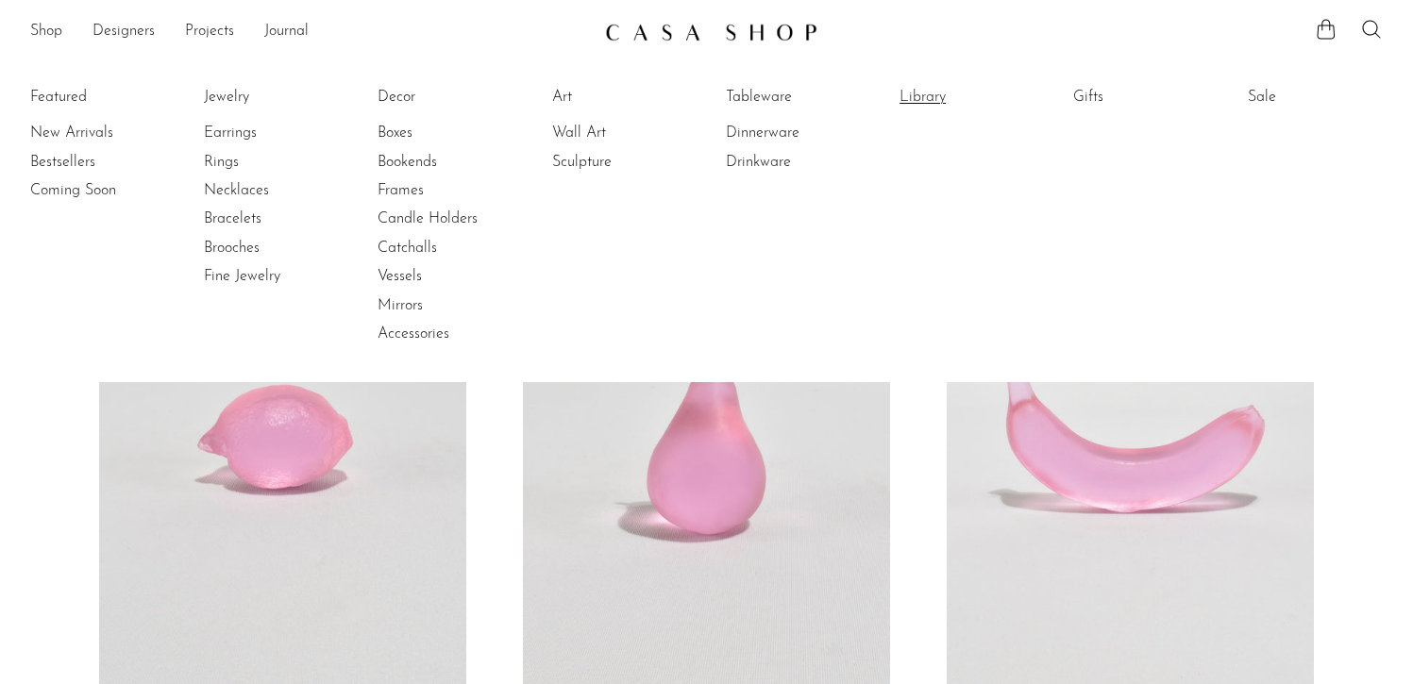
click at [930, 92] on link "Library" at bounding box center [970, 97] width 142 height 21
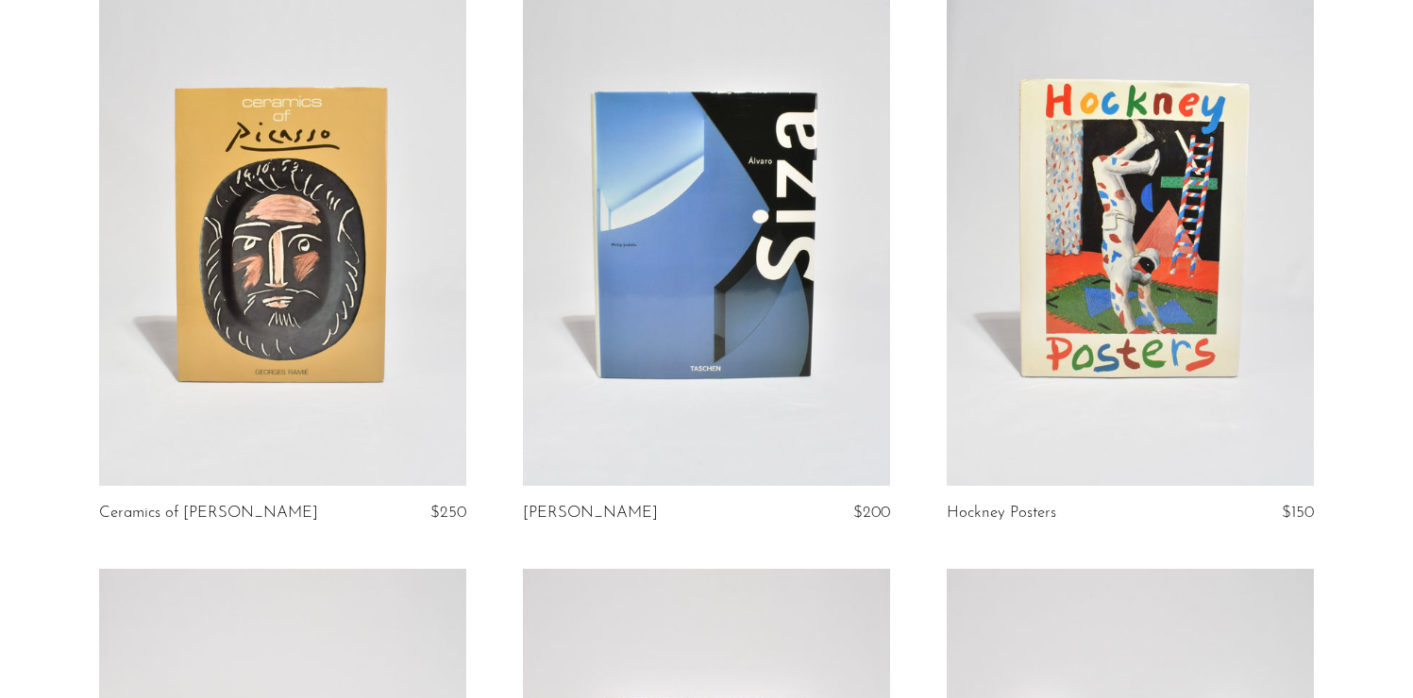
scroll to position [863, 0]
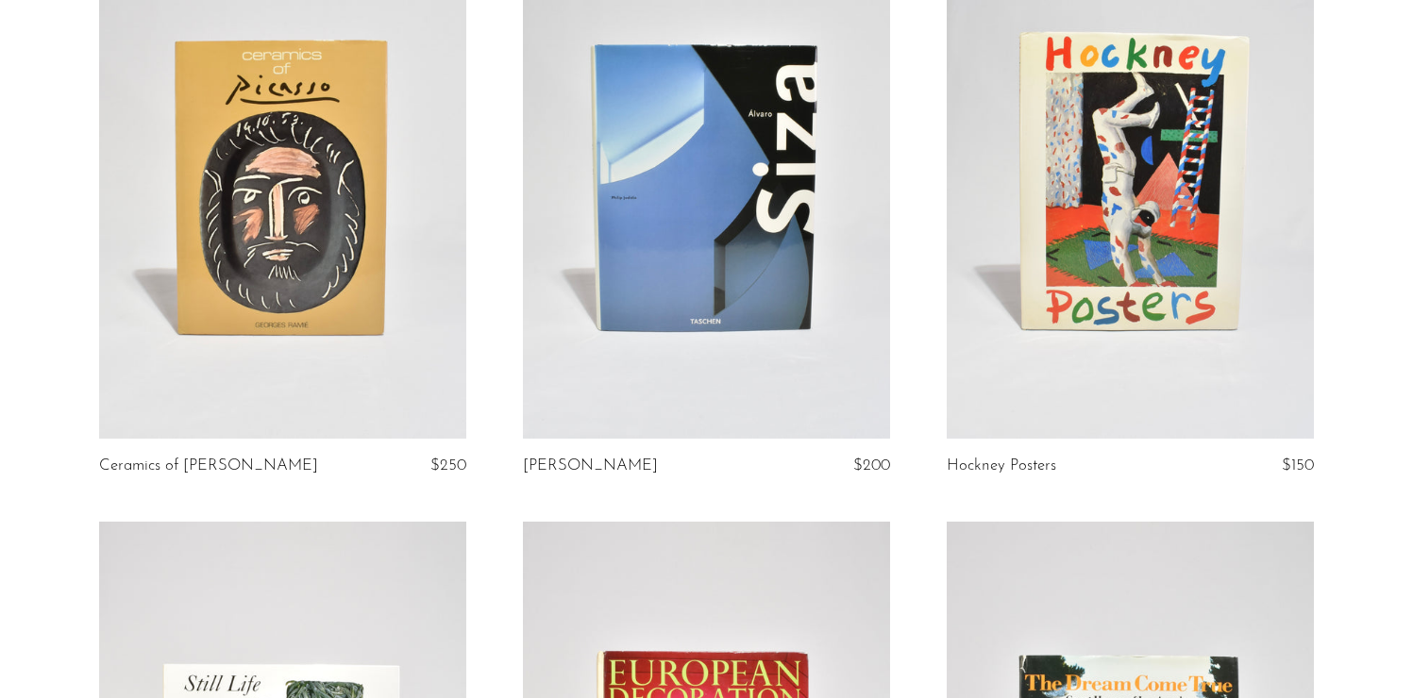
click at [395, 304] on link at bounding box center [282, 182] width 367 height 514
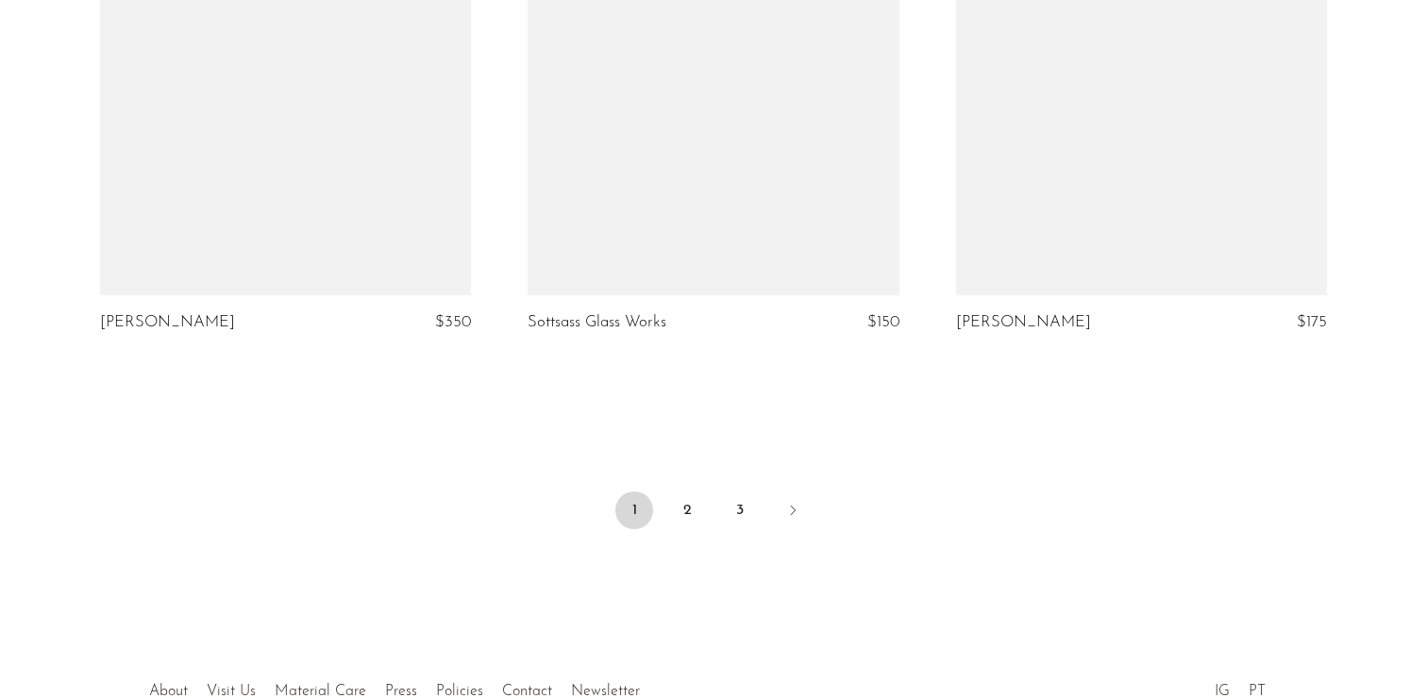
scroll to position [7128, 0]
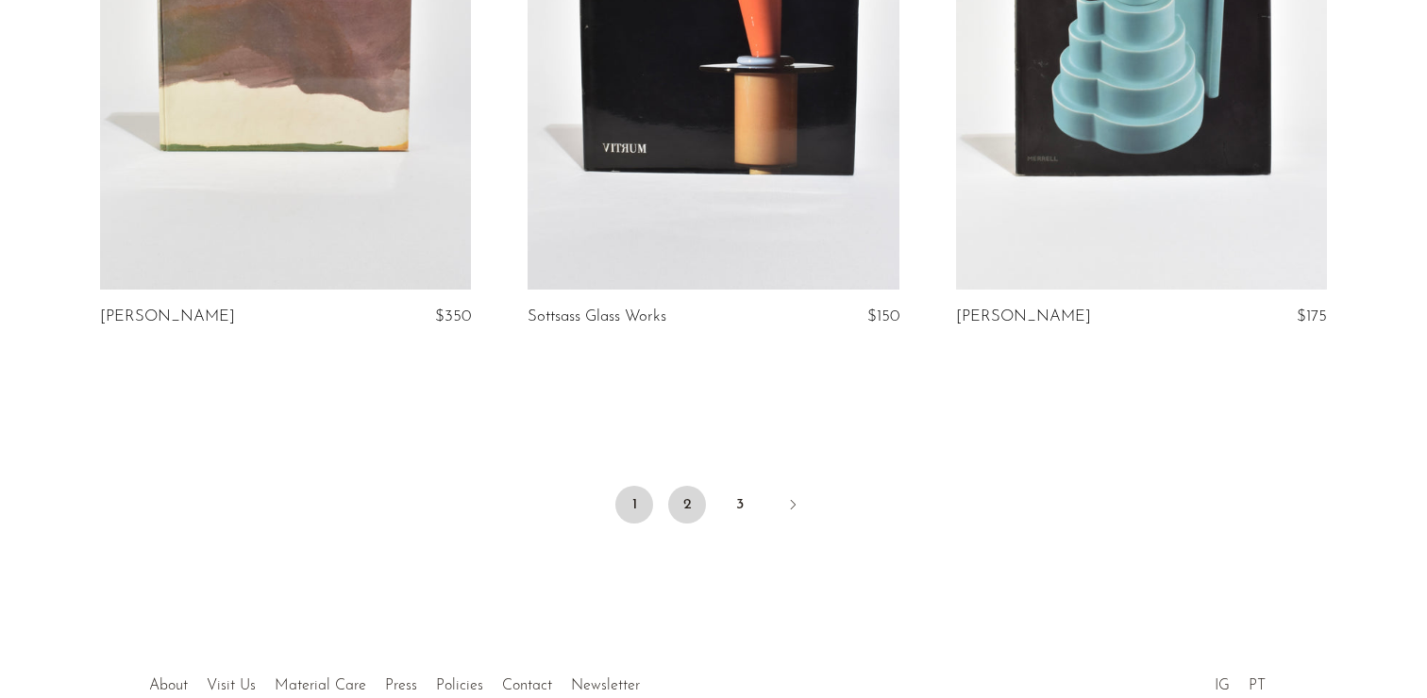
click at [687, 486] on link "2" at bounding box center [687, 505] width 38 height 38
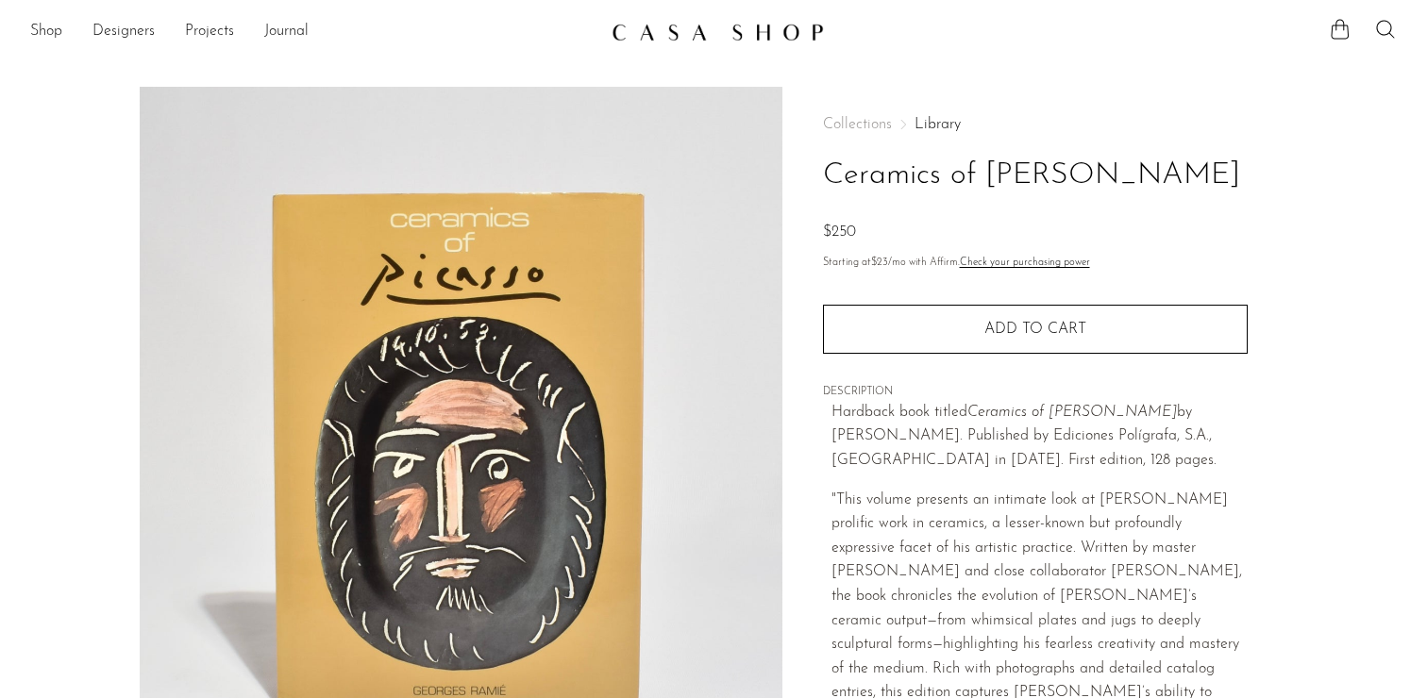
click at [1010, 194] on h1 "Ceramics of Picasso" at bounding box center [1035, 176] width 425 height 48
click at [1010, 169] on h1 "Ceramics of Picasso" at bounding box center [1035, 176] width 425 height 48
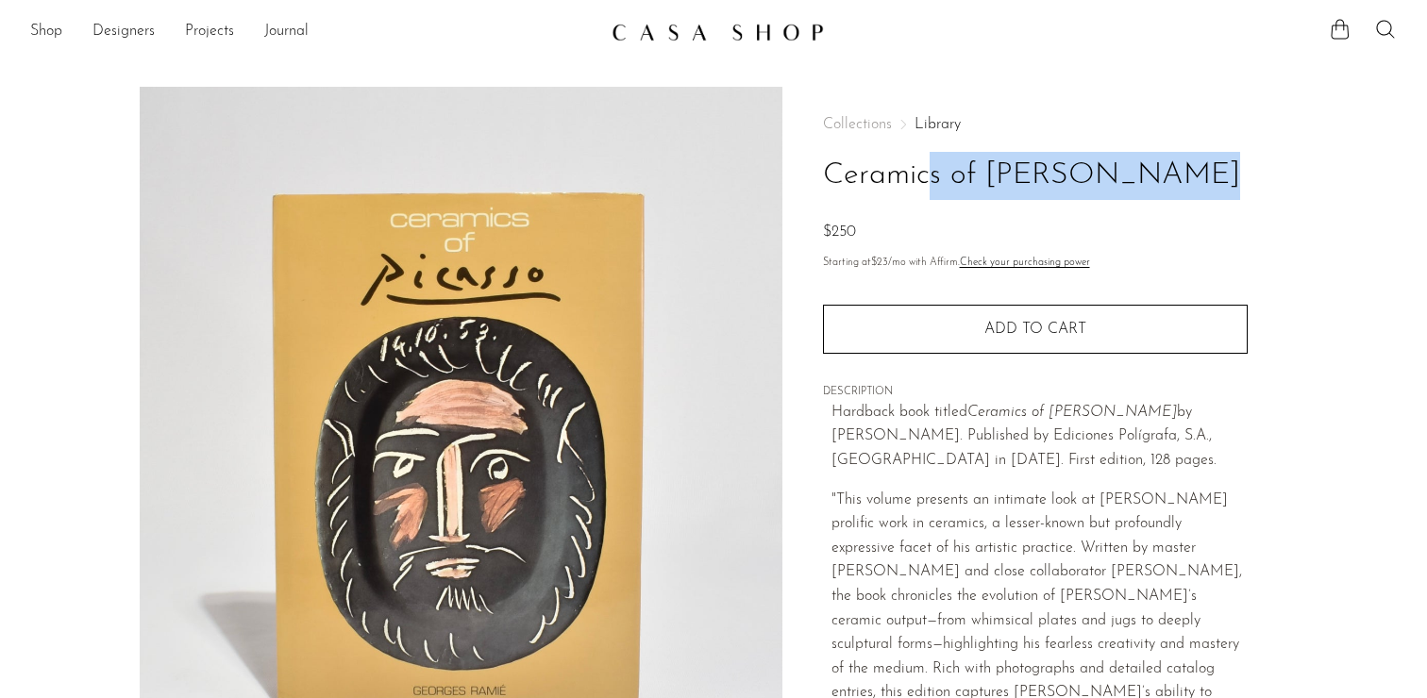
click at [1010, 169] on h1 "Ceramics of Picasso" at bounding box center [1035, 176] width 425 height 48
copy div "Ceramics of Picasso"
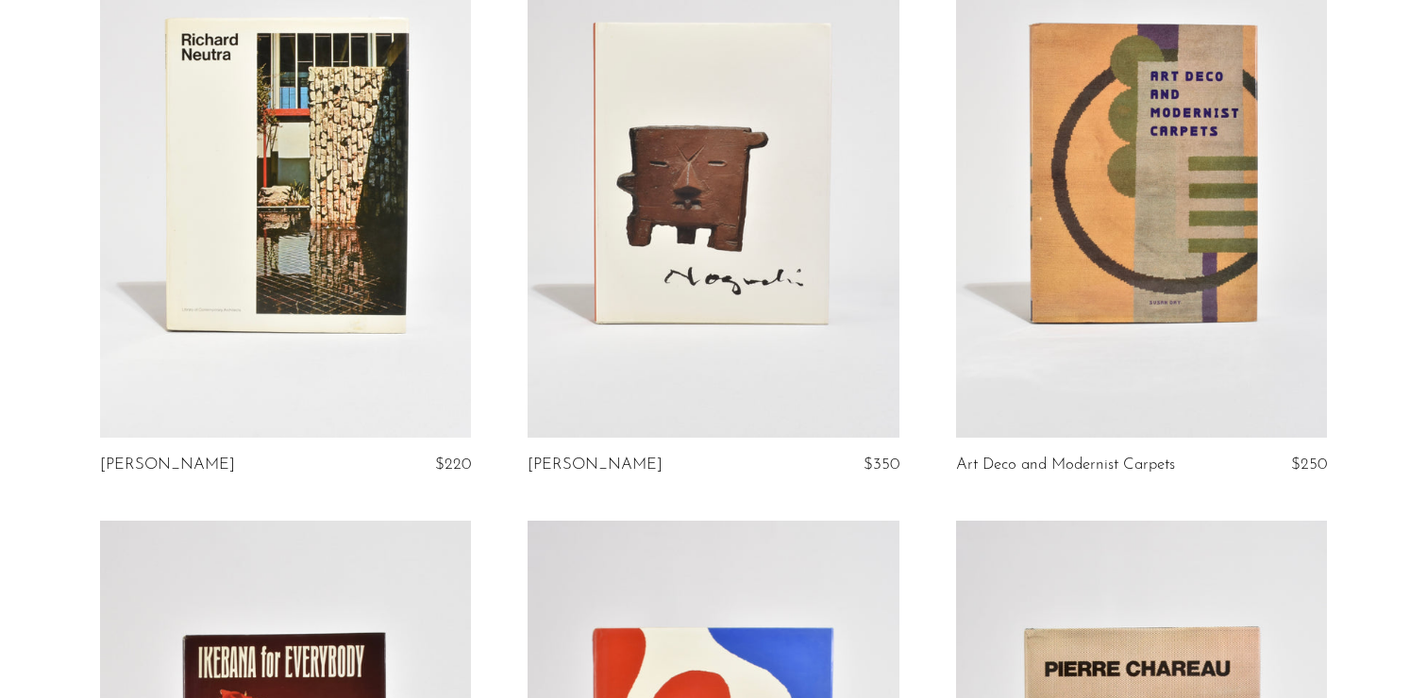
scroll to position [866, 0]
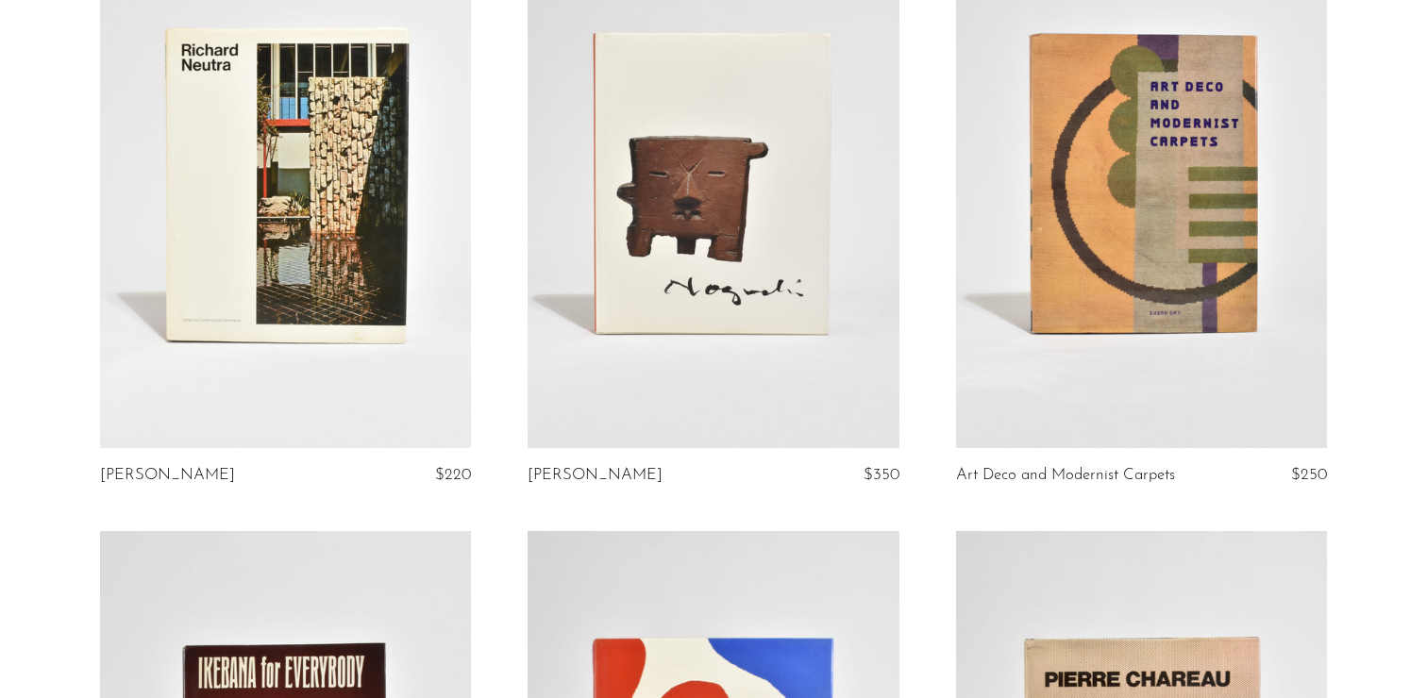
click at [692, 295] on link at bounding box center [713, 188] width 372 height 520
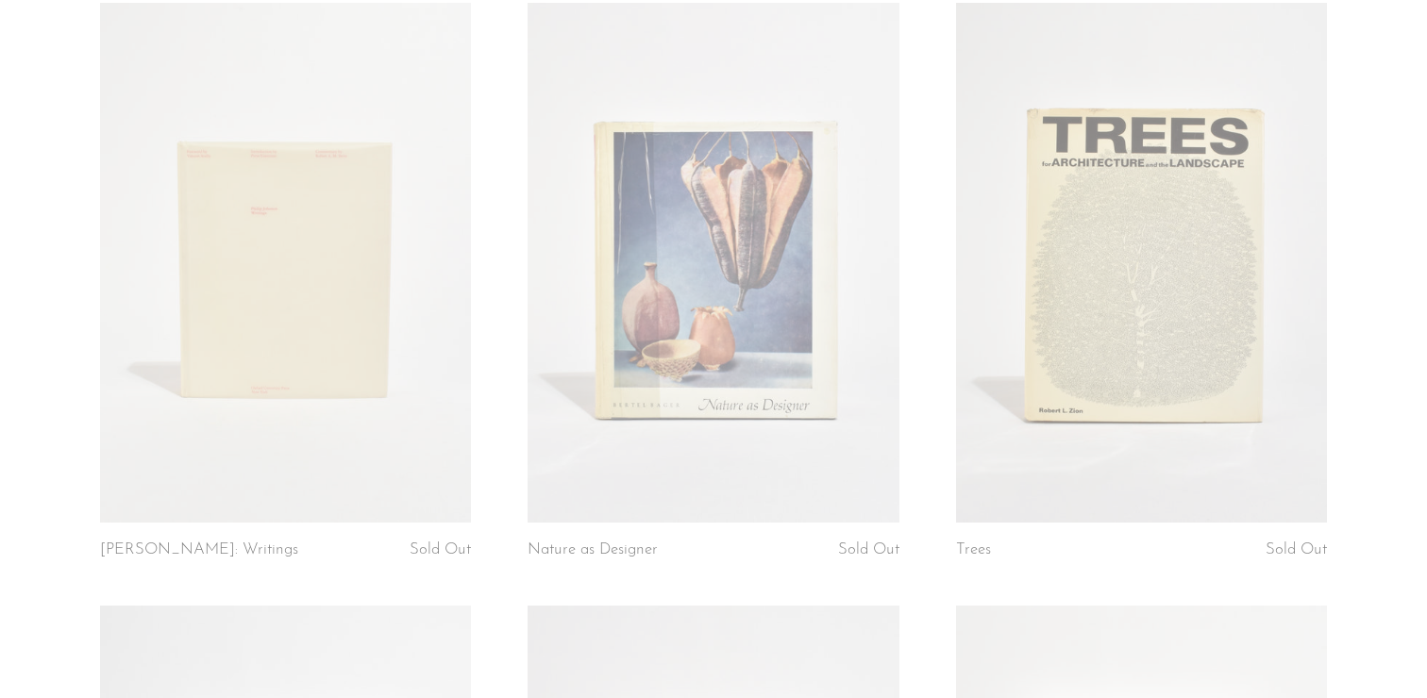
scroll to position [5081, 0]
click at [1074, 301] on link at bounding box center [1142, 260] width 372 height 520
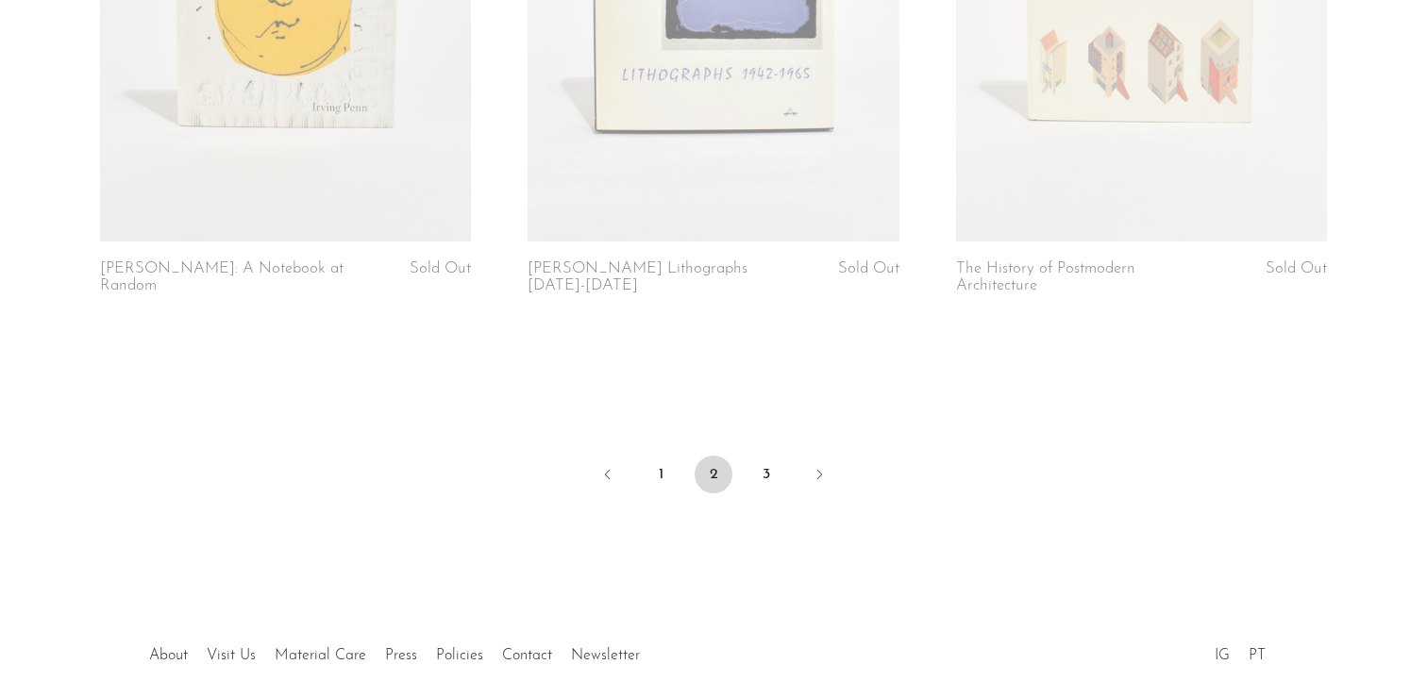
scroll to position [7270, 0]
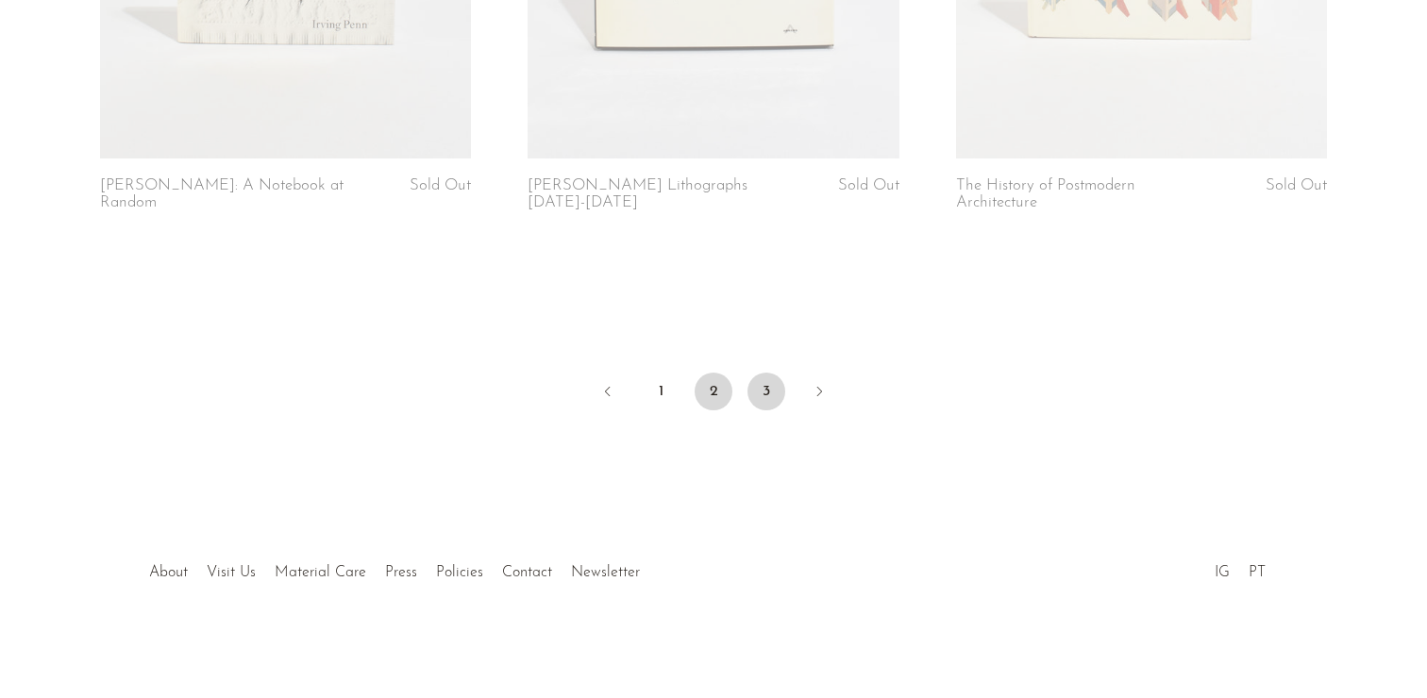
click at [769, 389] on link "3" at bounding box center [766, 392] width 38 height 38
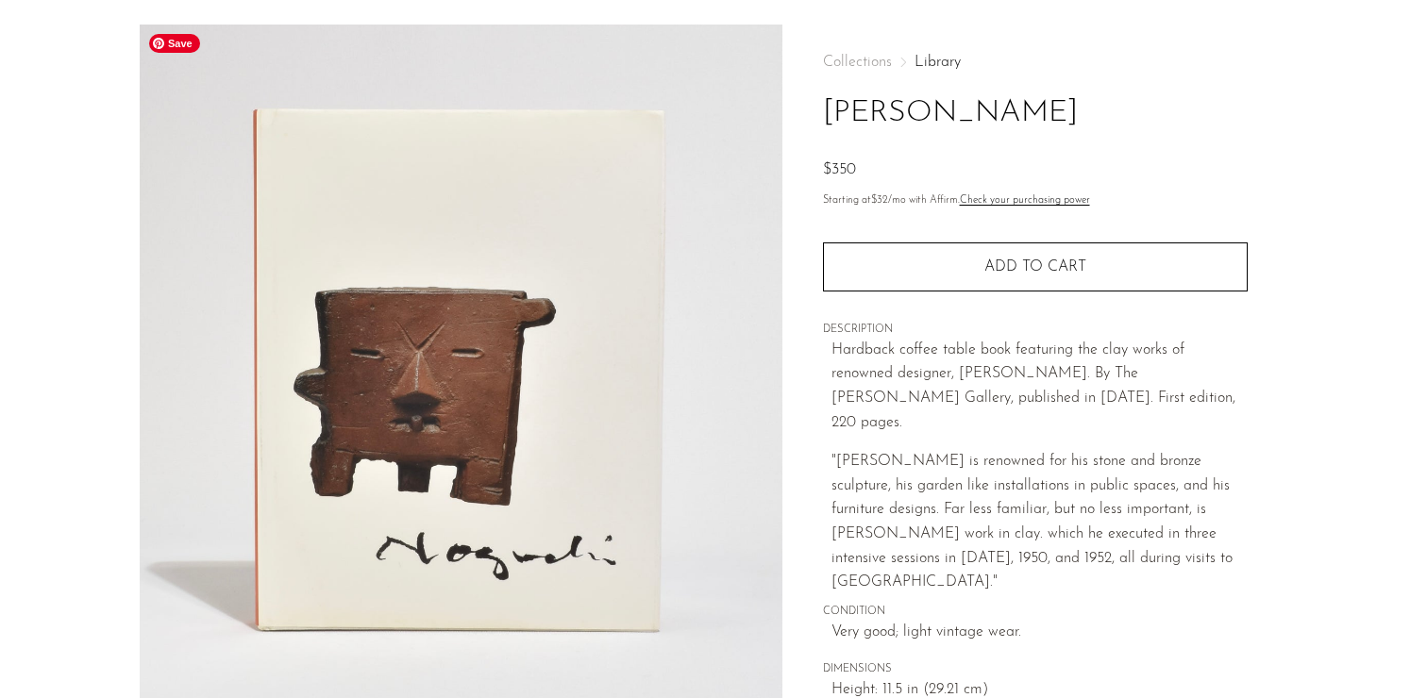
scroll to position [65, 0]
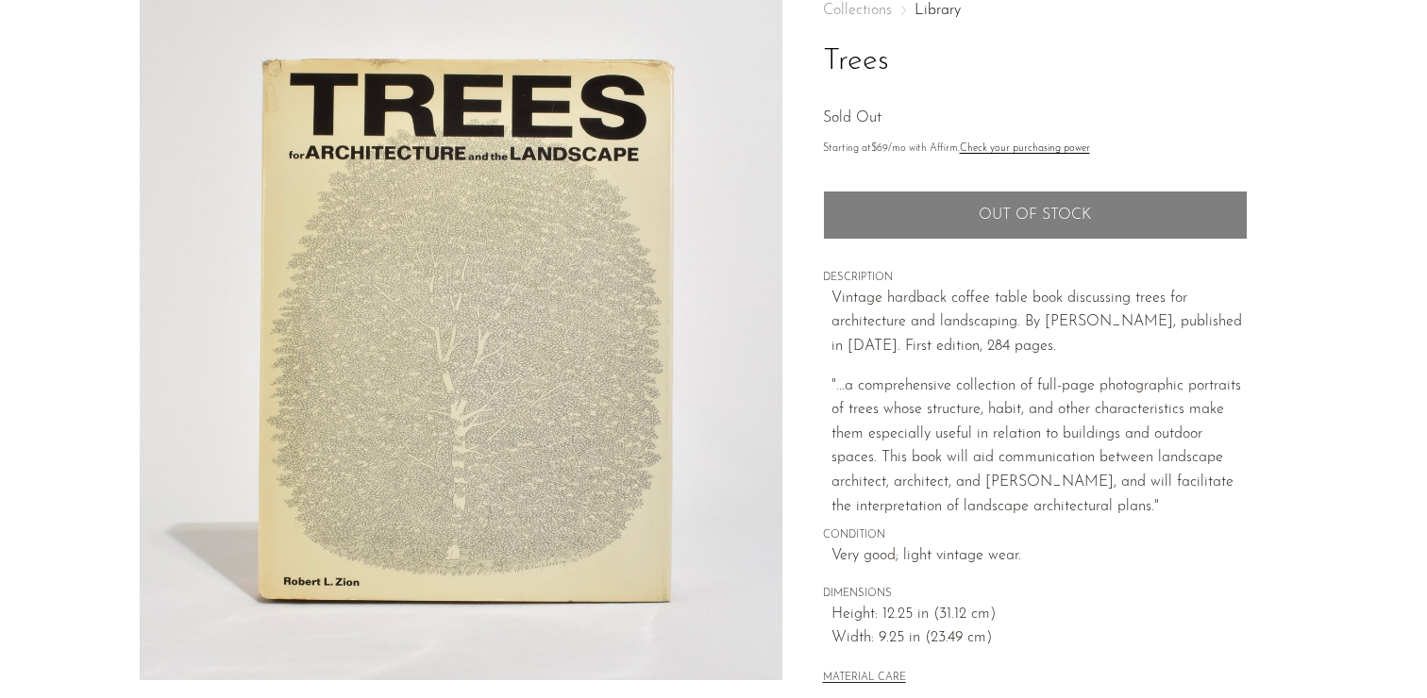
scroll to position [117, 0]
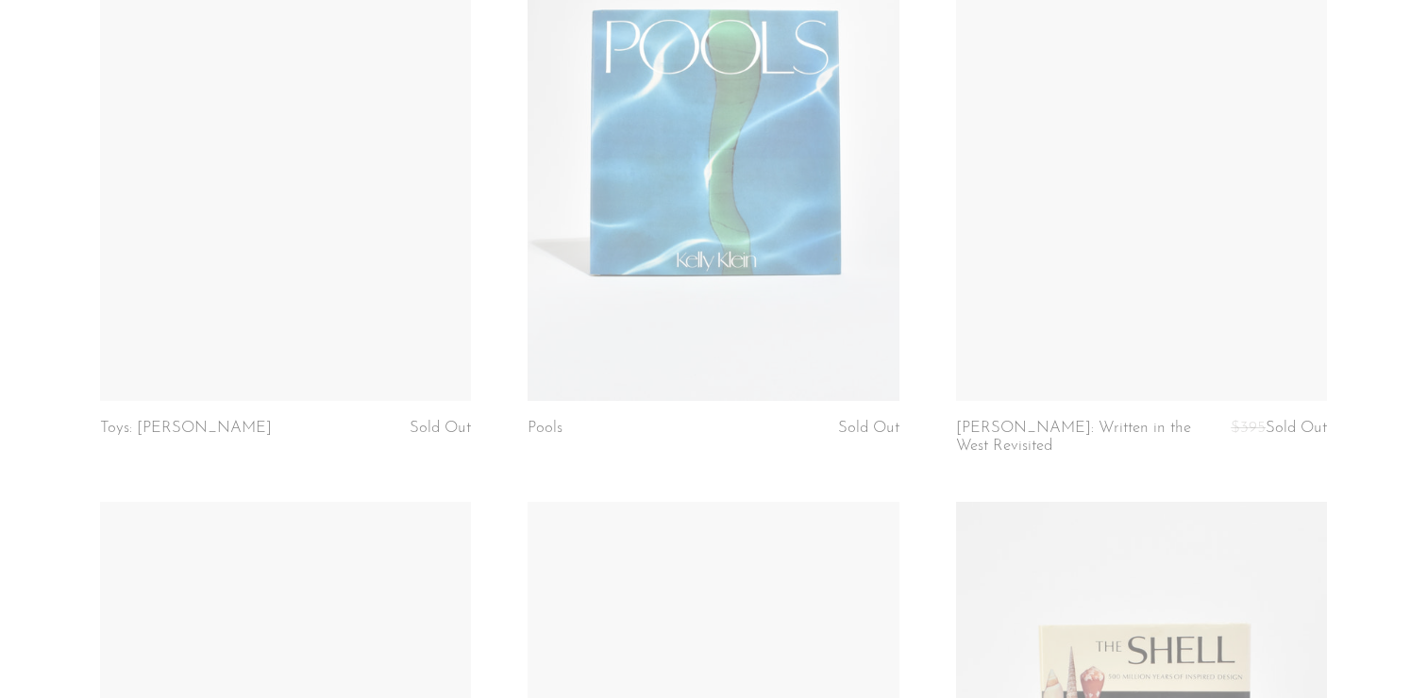
scroll to position [3273, 0]
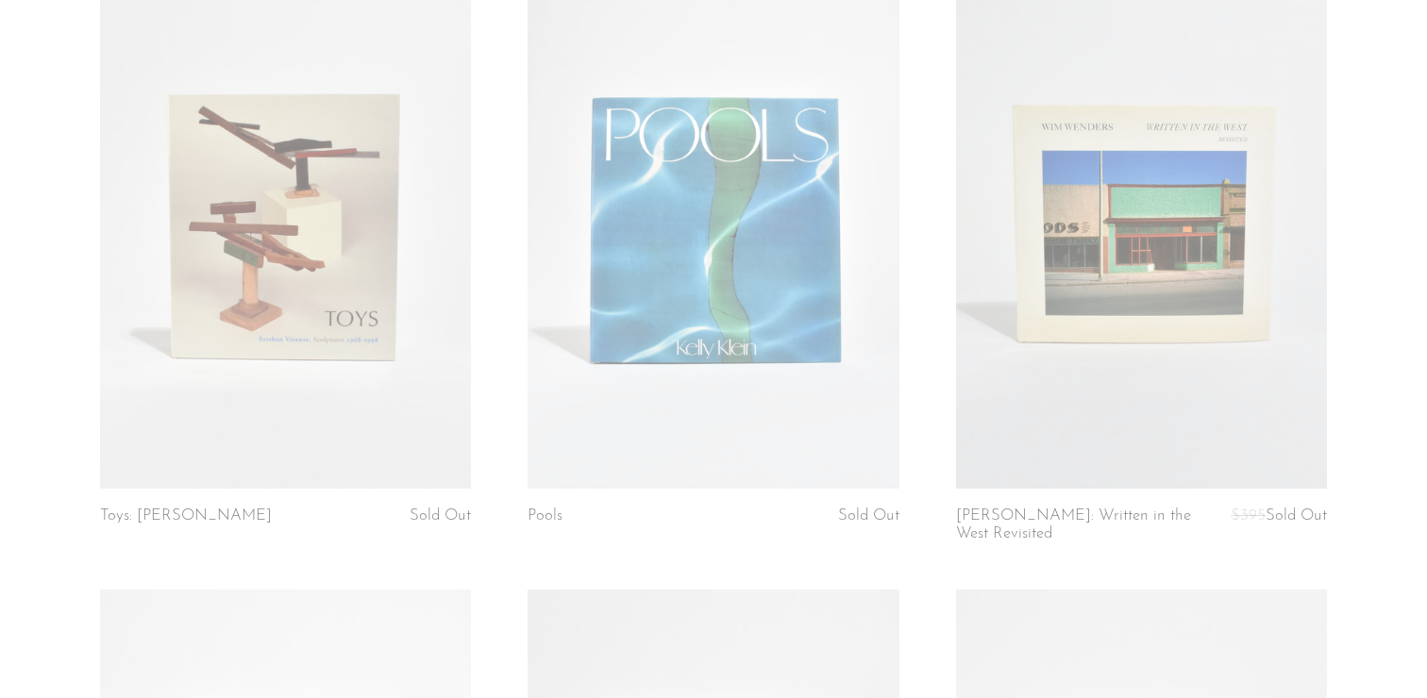
click at [1146, 237] on link at bounding box center [1142, 229] width 372 height 520
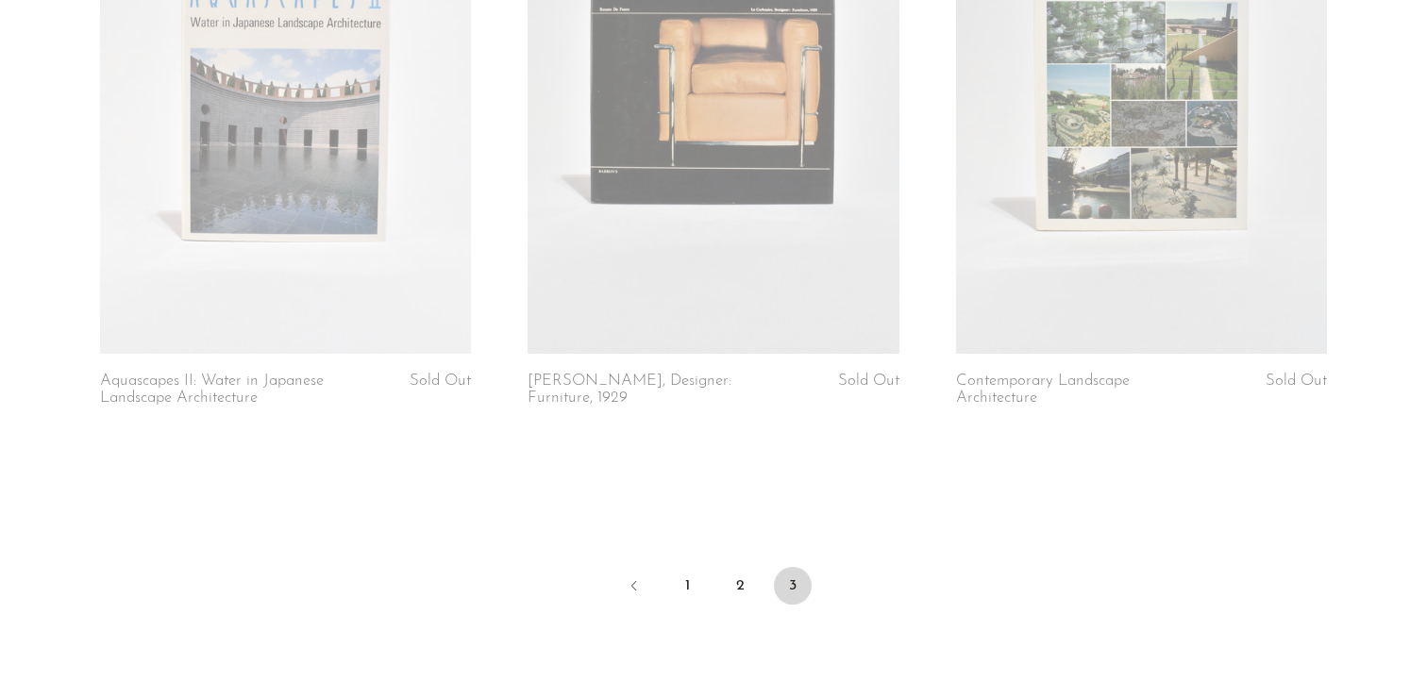
scroll to position [4628, 0]
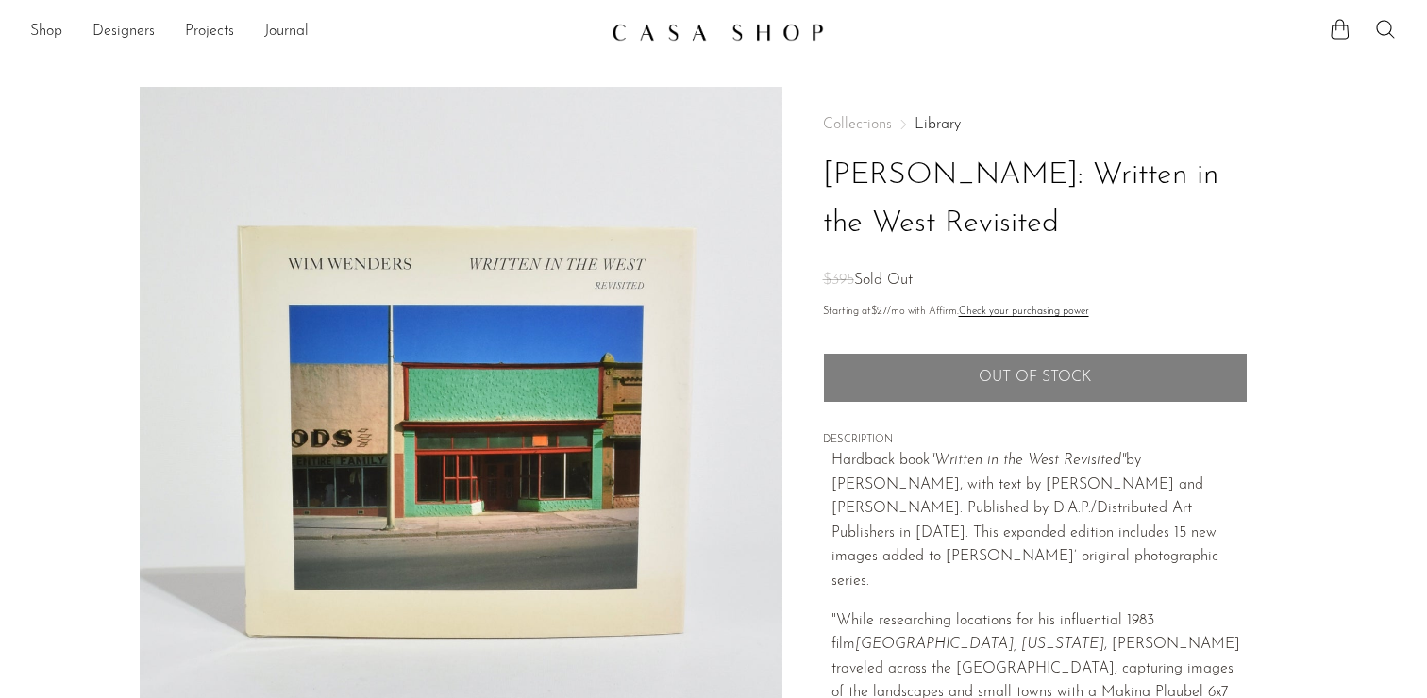
drag, startPoint x: 1011, startPoint y: 224, endPoint x: 817, endPoint y: 178, distance: 198.7
click at [817, 178] on div "Collections Library [PERSON_NAME]: Written in the West Revisited $395 Sold Out …" at bounding box center [1034, 557] width 505 height 940
copy h1 "[PERSON_NAME]: Written in the West Revisited"
